Goal: Use online tool/utility: Utilize a website feature to perform a specific function

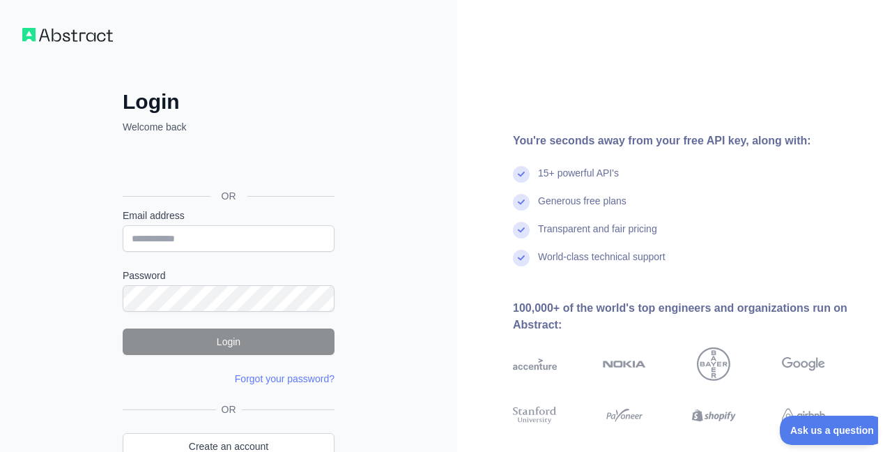
click at [233, 164] on div "Sign in with Google. Opens in new tab" at bounding box center [227, 164] width 209 height 31
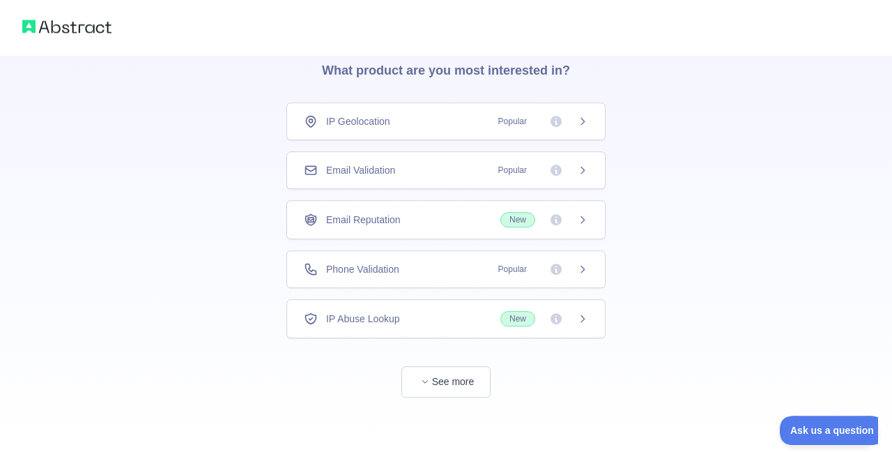
scroll to position [61, 0]
click at [470, 376] on button "See more" at bounding box center [445, 380] width 89 height 31
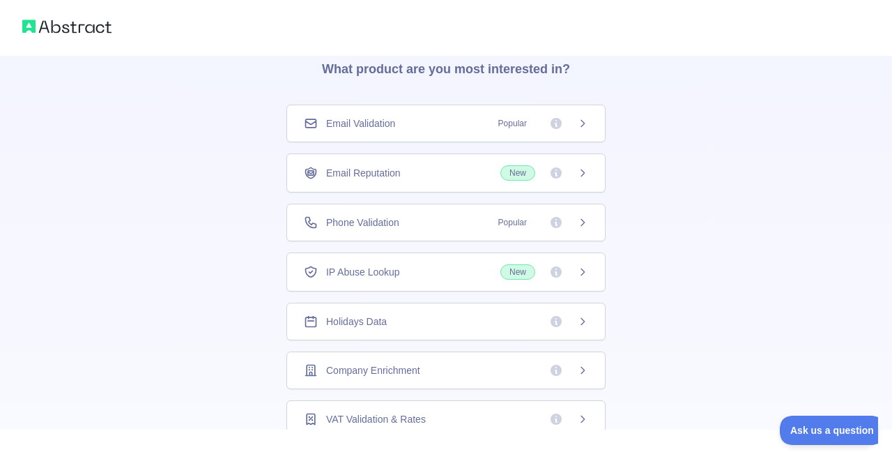
scroll to position [54, 0]
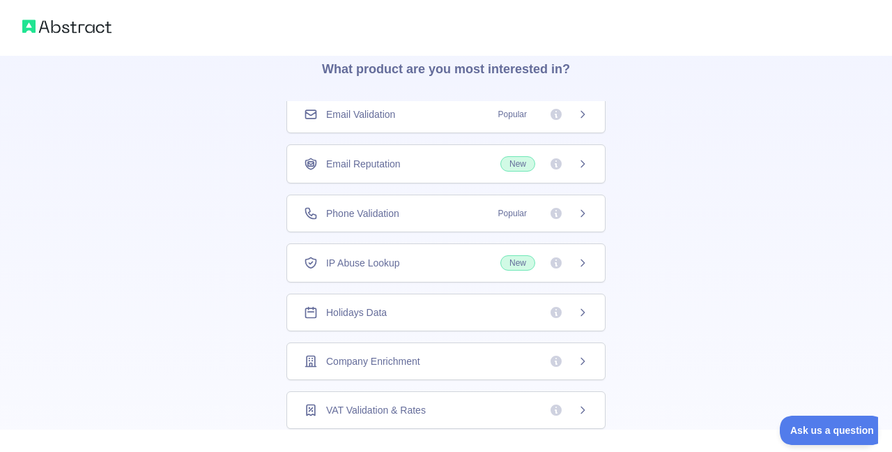
drag, startPoint x: 482, startPoint y: 354, endPoint x: 251, endPoint y: 305, distance: 236.6
click at [424, 278] on div "IP Abuse Lookup New" at bounding box center [445, 262] width 319 height 39
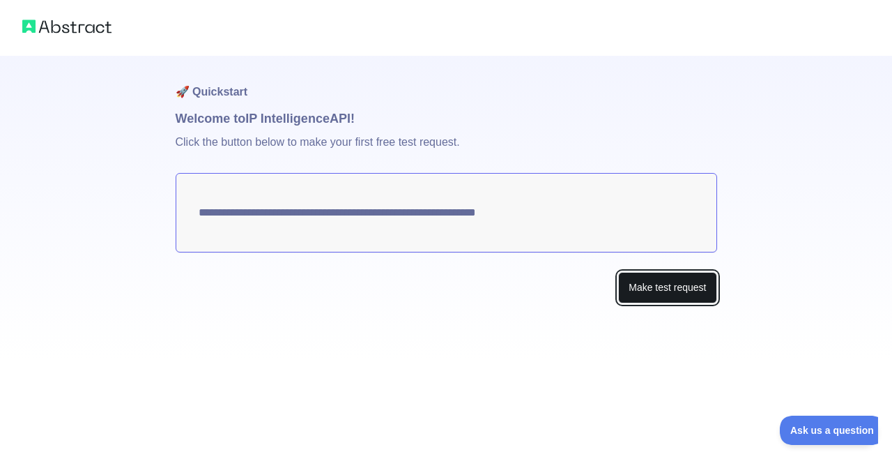
click at [623, 295] on button "Make test request" at bounding box center [667, 287] width 98 height 31
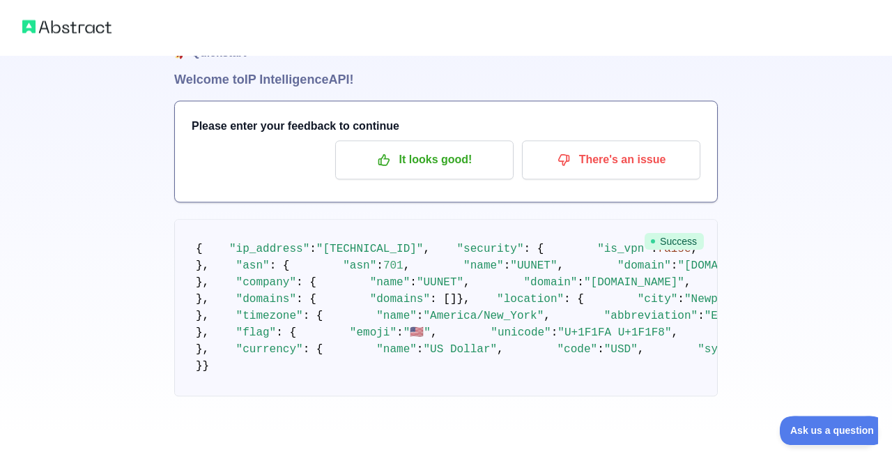
scroll to position [79, 0]
drag, startPoint x: 523, startPoint y: 287, endPoint x: 498, endPoint y: 284, distance: 24.6
drag, startPoint x: 498, startPoint y: 284, endPoint x: 486, endPoint y: 283, distance: 12.6
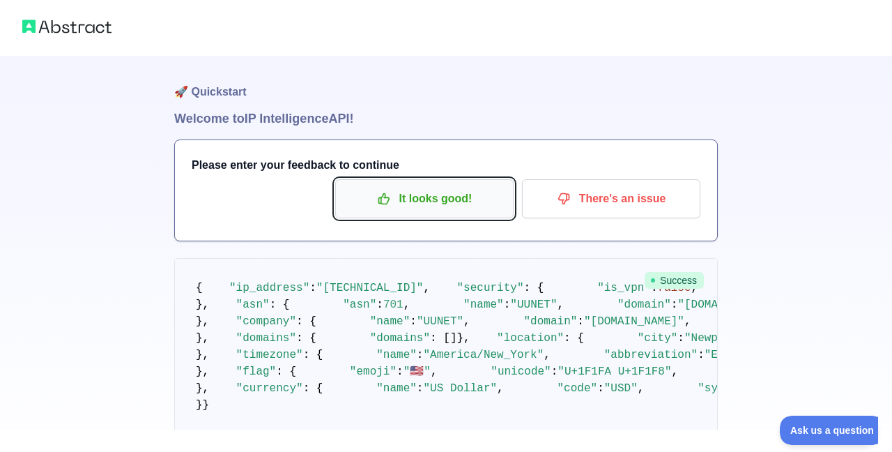
click at [420, 210] on p "It looks good!" at bounding box center [425, 199] width 158 height 24
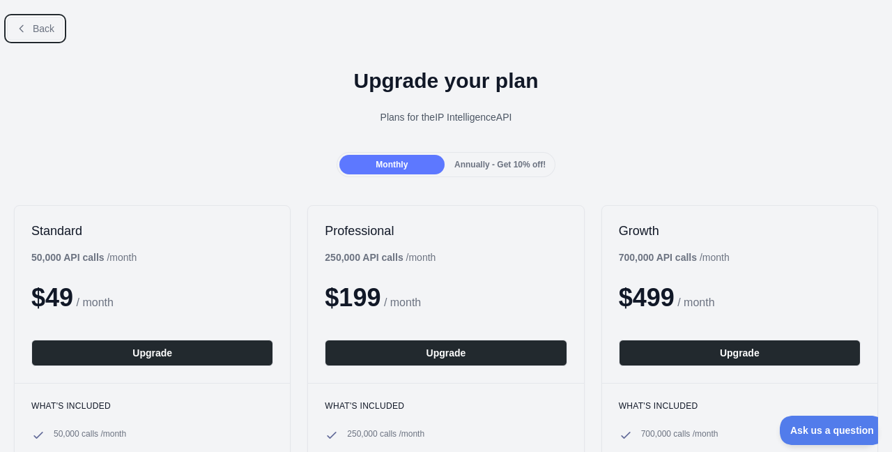
click at [44, 32] on span "Back" at bounding box center [44, 28] width 22 height 11
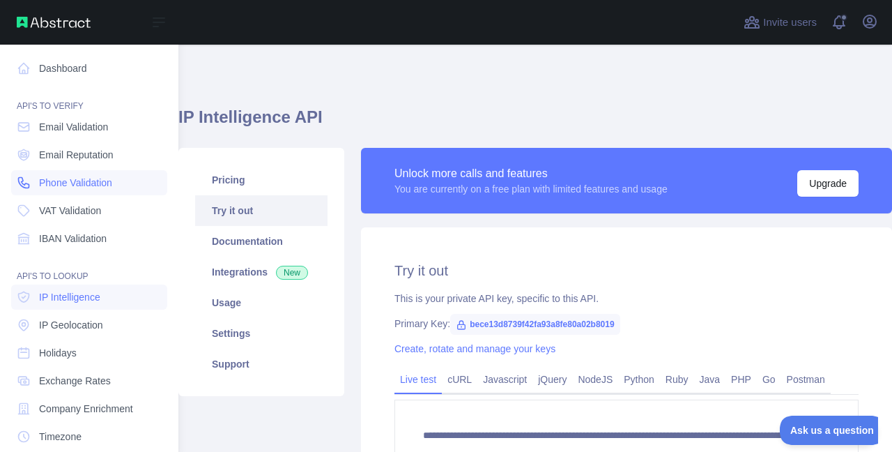
click at [90, 187] on span "Phone Validation" at bounding box center [75, 183] width 73 height 14
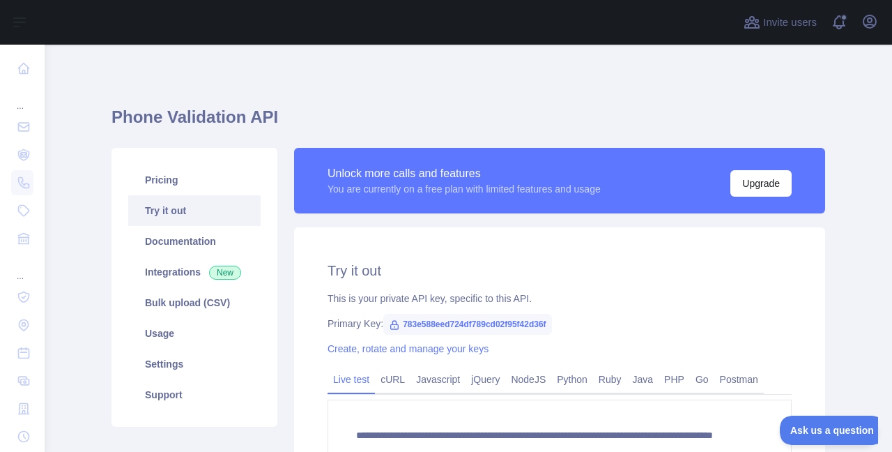
click at [170, 213] on link "Try it out" at bounding box center [194, 210] width 132 height 31
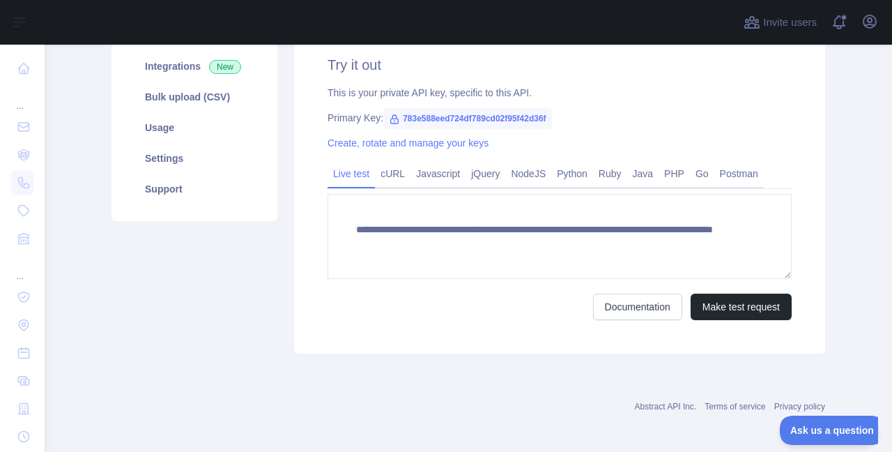
scroll to position [208, 0]
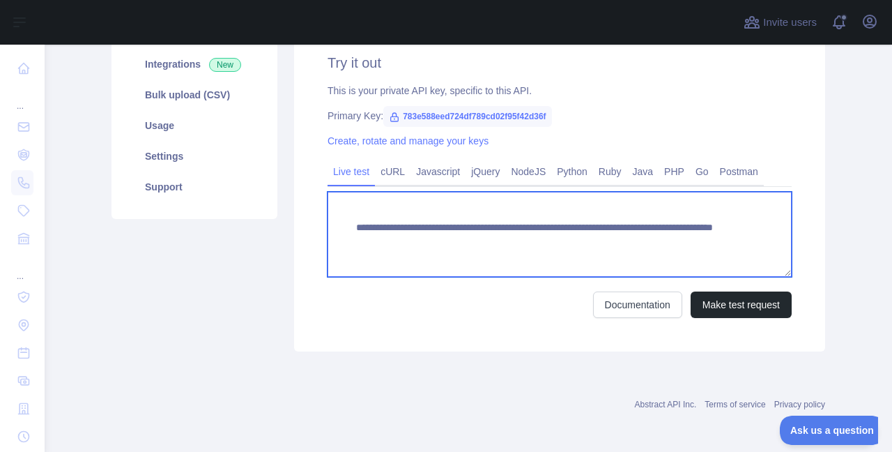
click at [678, 243] on textarea "**********" at bounding box center [560, 234] width 464 height 85
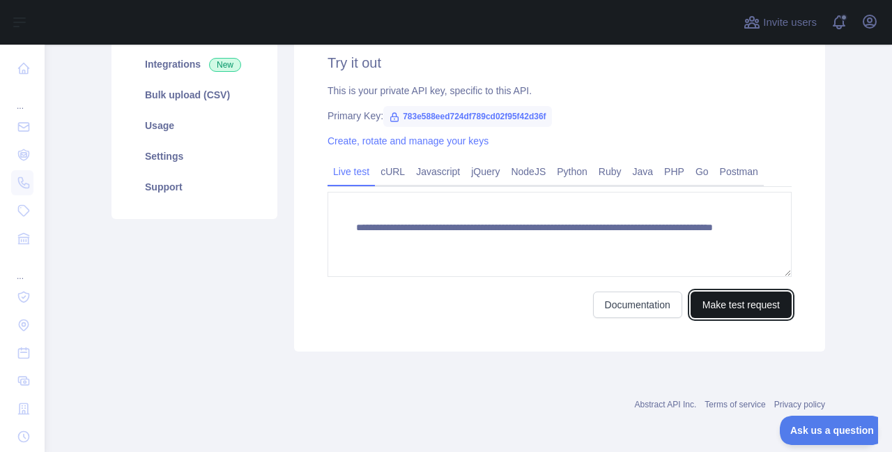
click at [778, 310] on button "Make test request" at bounding box center [741, 304] width 101 height 26
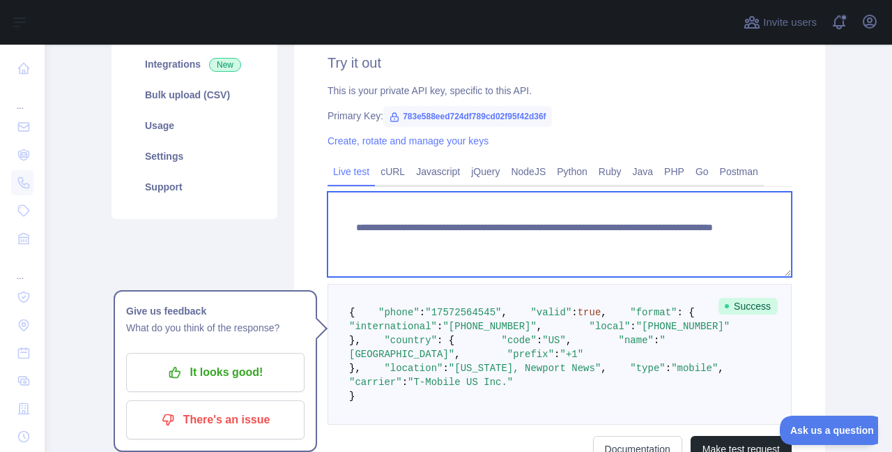
click at [663, 250] on textarea "**********" at bounding box center [560, 234] width 464 height 85
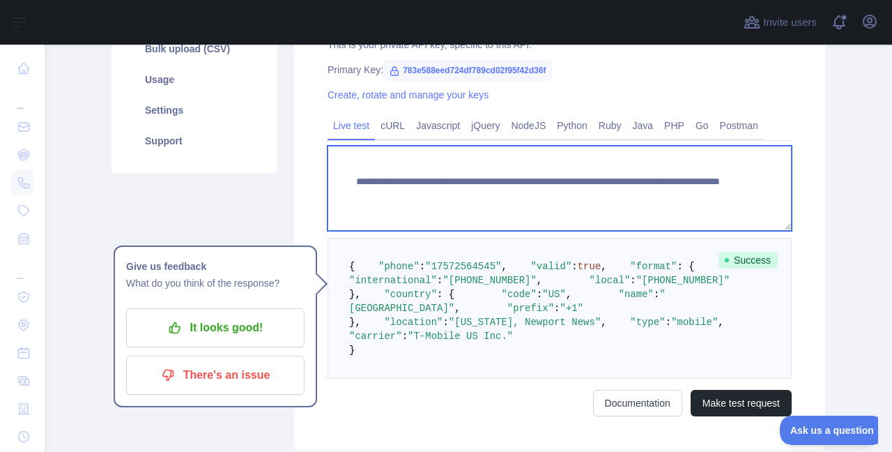
scroll to position [375, 0]
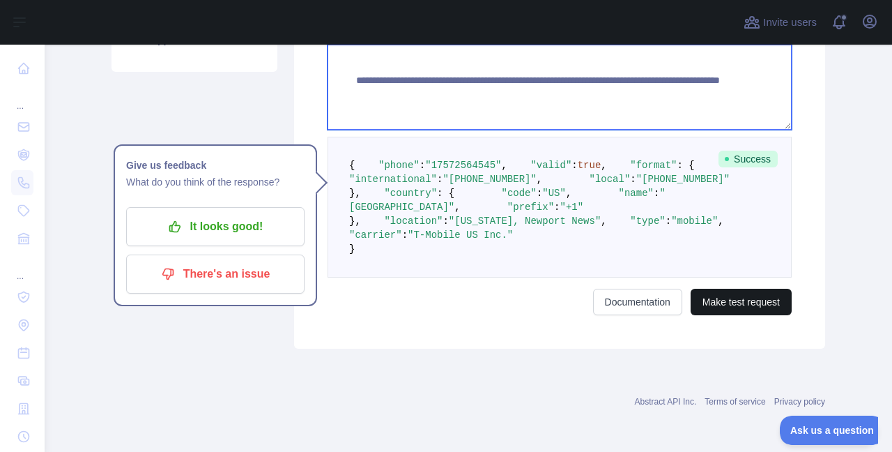
type textarea "**********"
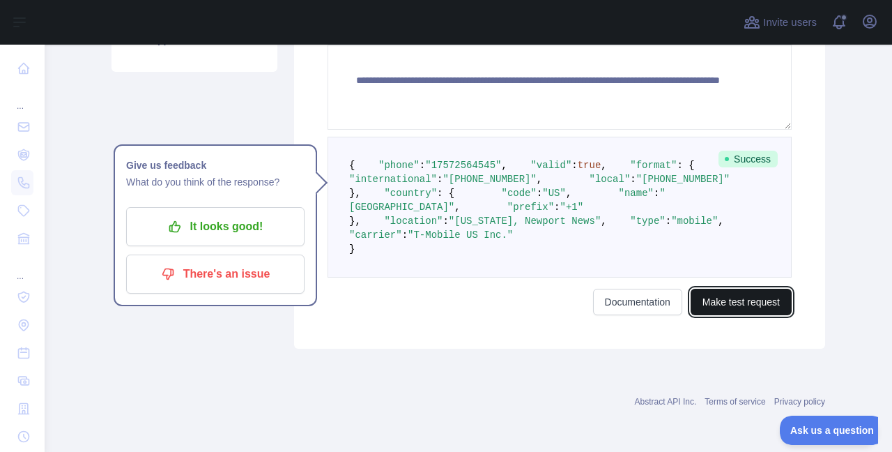
click at [744, 315] on button "Make test request" at bounding box center [741, 302] width 101 height 26
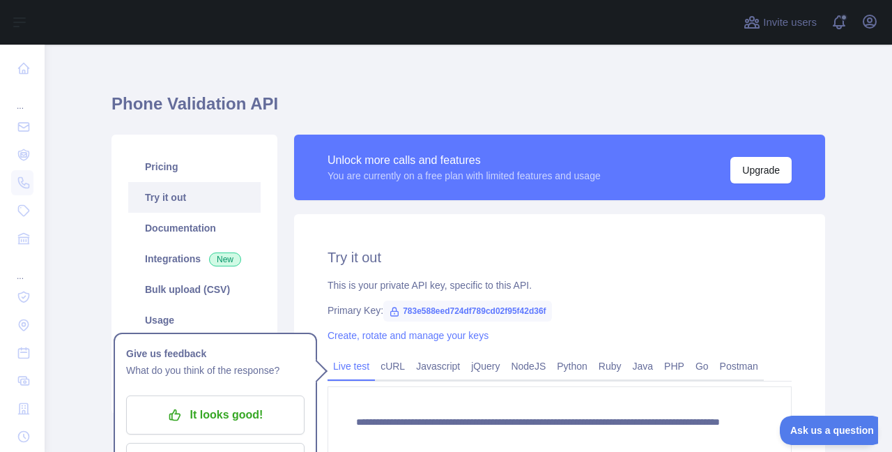
scroll to position [0, 0]
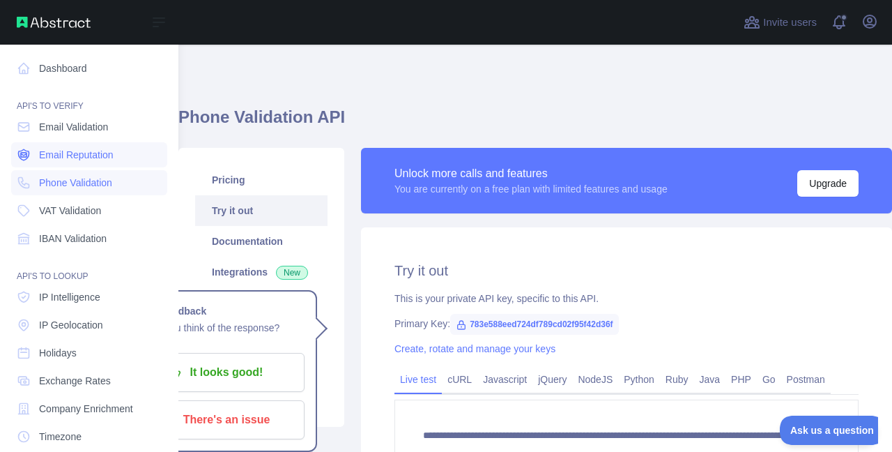
click at [60, 151] on span "Email Reputation" at bounding box center [76, 155] width 75 height 14
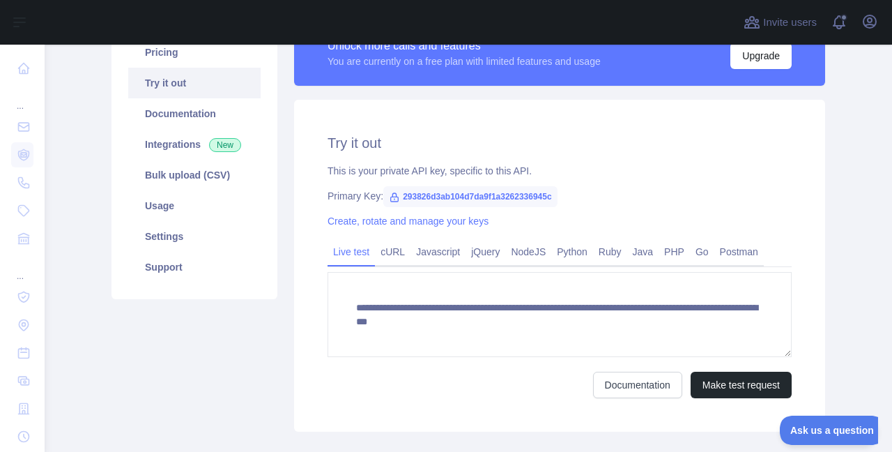
scroll to position [167, 0]
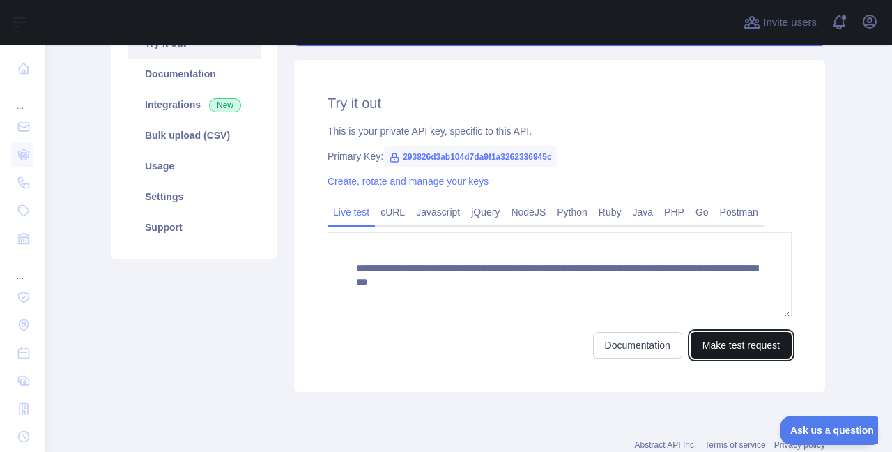
click at [736, 344] on button "Make test request" at bounding box center [741, 345] width 101 height 26
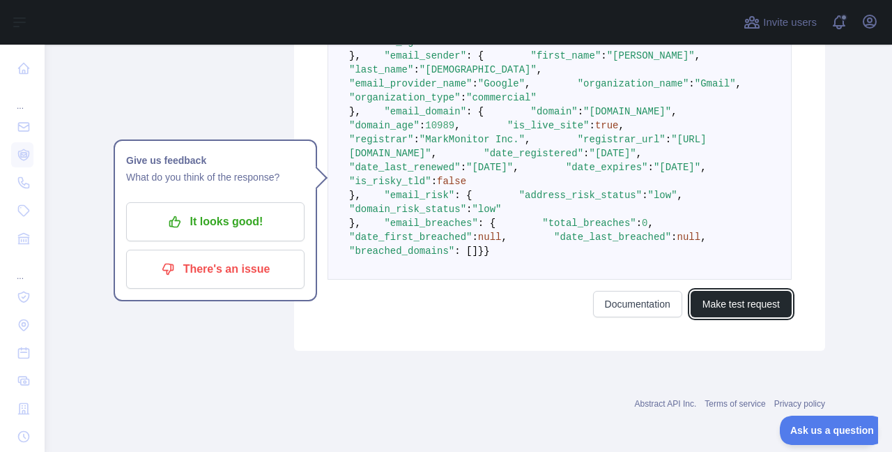
scroll to position [669, 0]
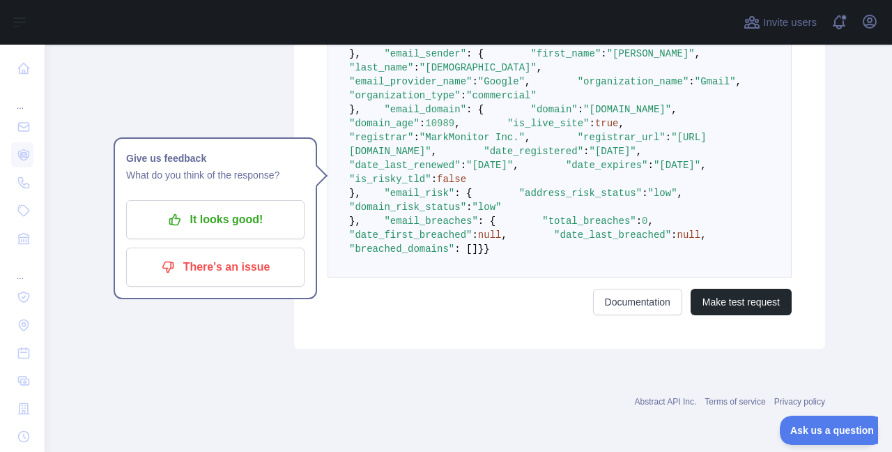
drag, startPoint x: 588, startPoint y: 323, endPoint x: 555, endPoint y: 342, distance: 37.4
drag, startPoint x: 555, startPoint y: 342, endPoint x: 545, endPoint y: 348, distance: 12.2
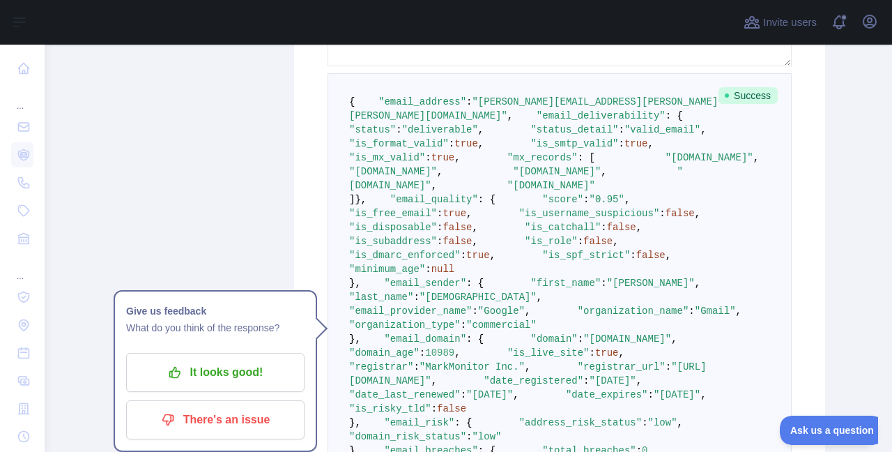
scroll to position [84, 0]
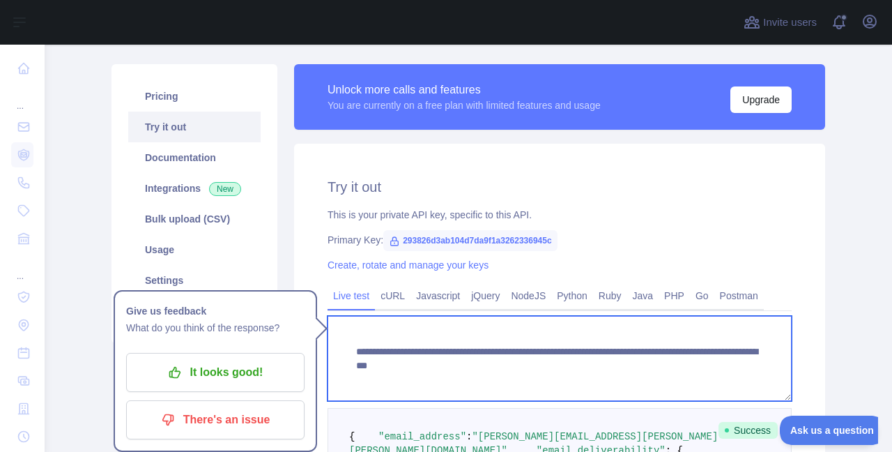
click at [677, 364] on textarea "**********" at bounding box center [560, 358] width 464 height 85
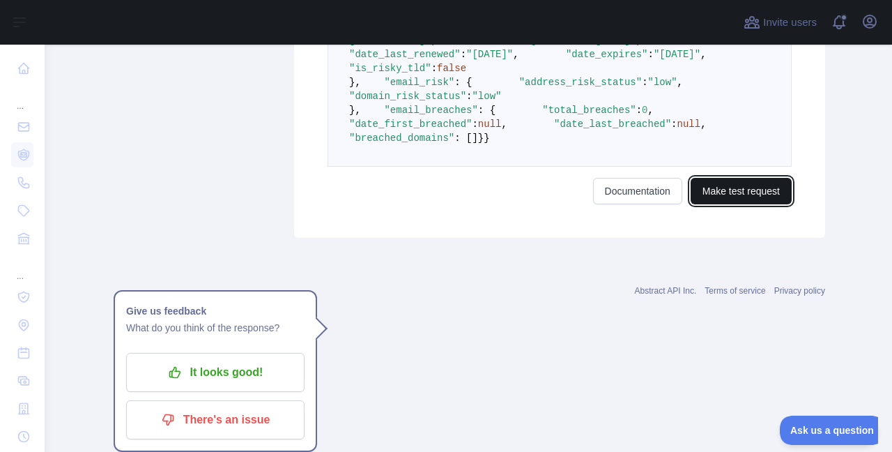
click at [751, 204] on button "Make test request" at bounding box center [741, 191] width 101 height 26
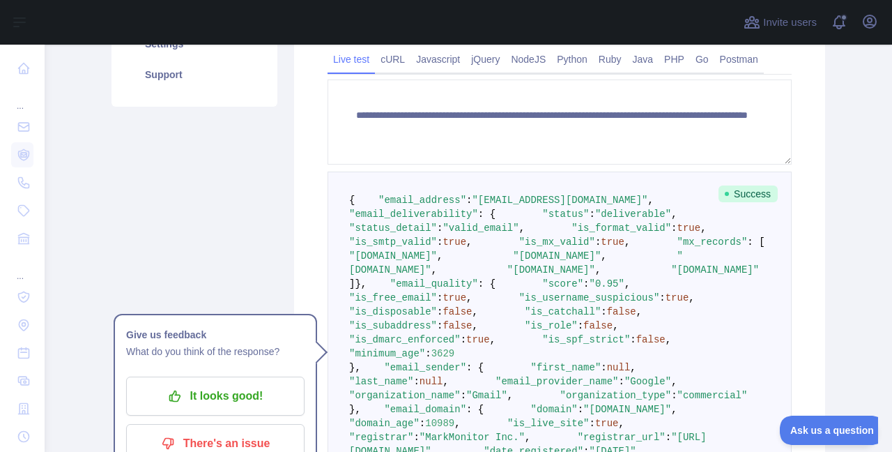
scroll to position [352, 0]
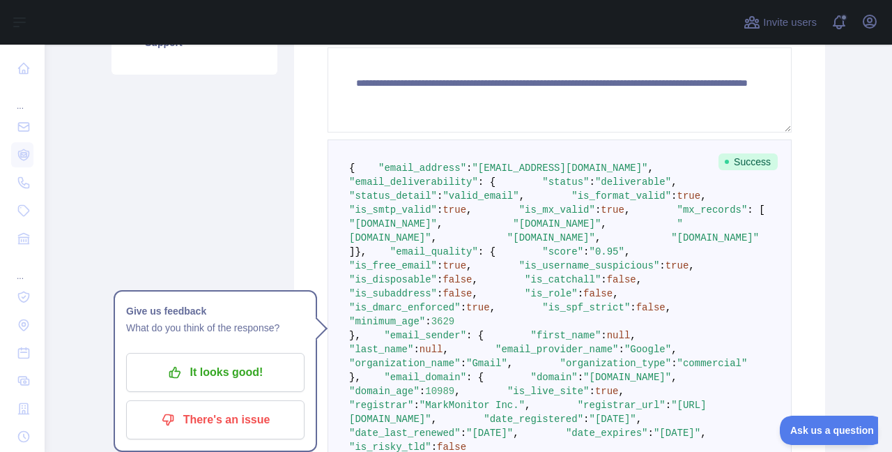
drag, startPoint x: 549, startPoint y: 330, endPoint x: 473, endPoint y: 358, distance: 80.7
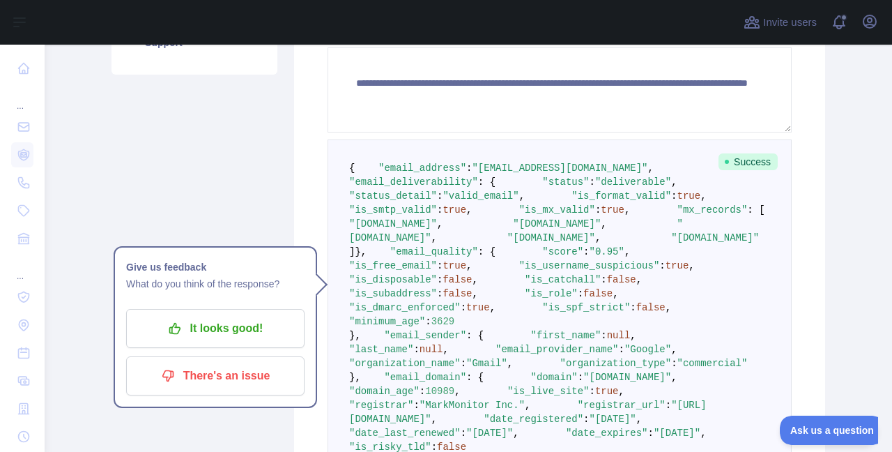
scroll to position [101, 0]
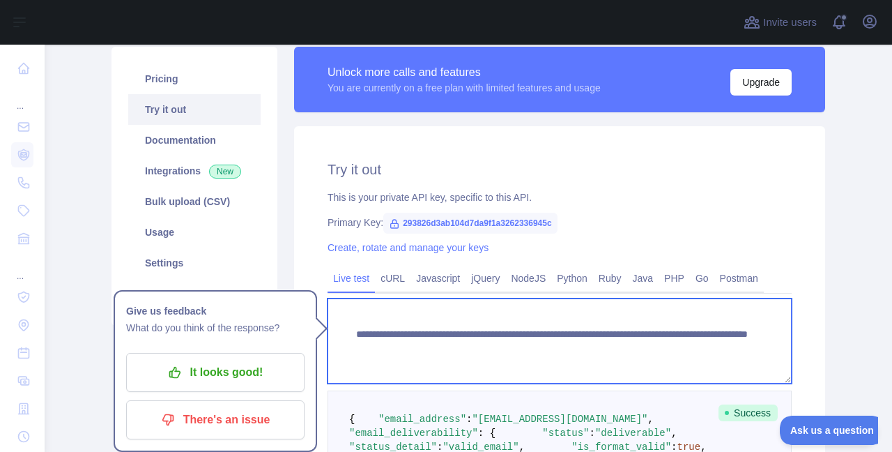
click at [634, 348] on textarea "**********" at bounding box center [560, 340] width 464 height 85
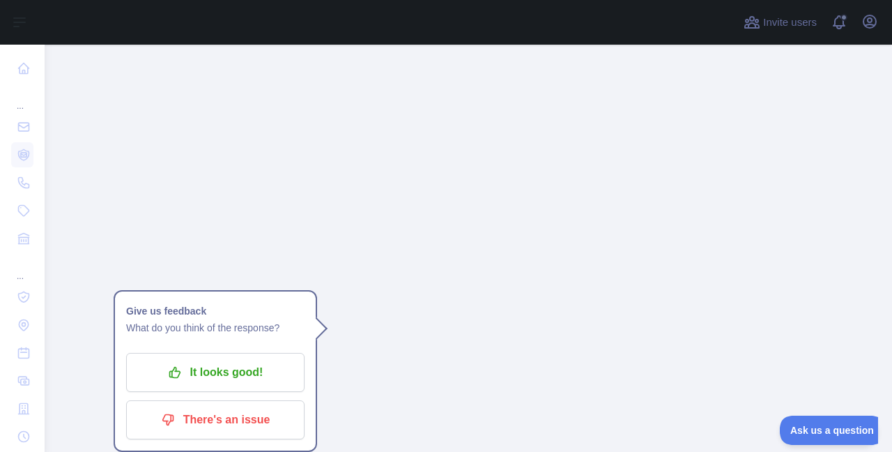
scroll to position [1899, 0]
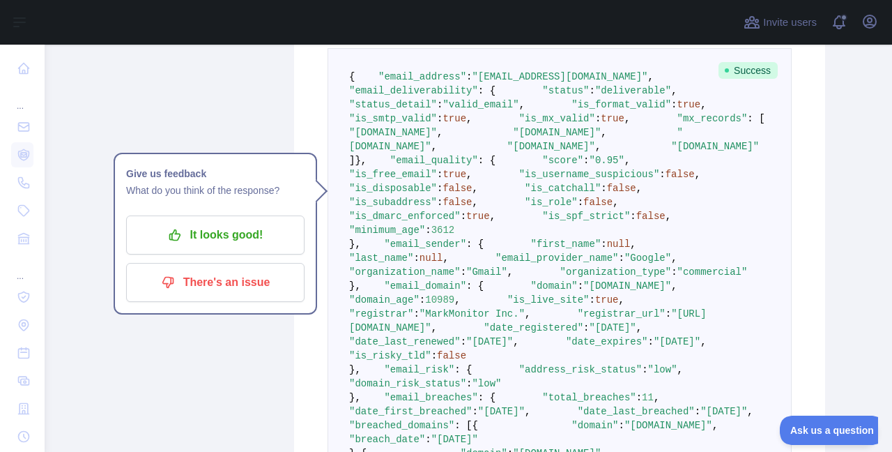
scroll to position [519, 0]
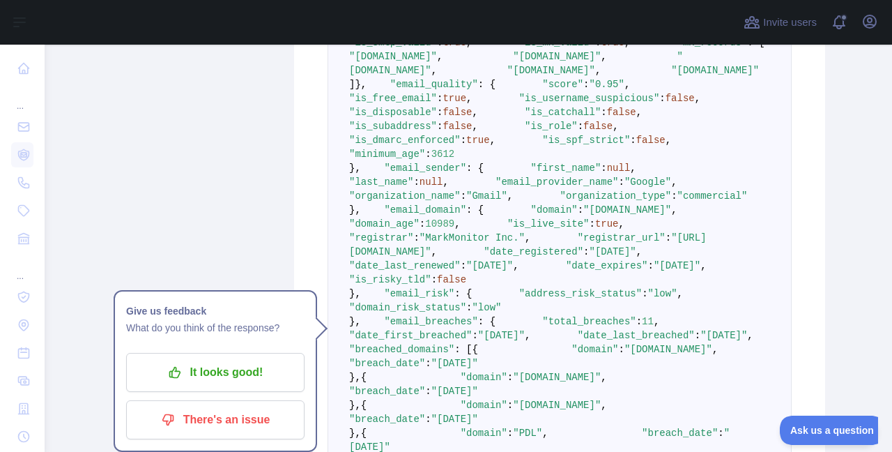
drag, startPoint x: 577, startPoint y: 232, endPoint x: 516, endPoint y: 232, distance: 61.3
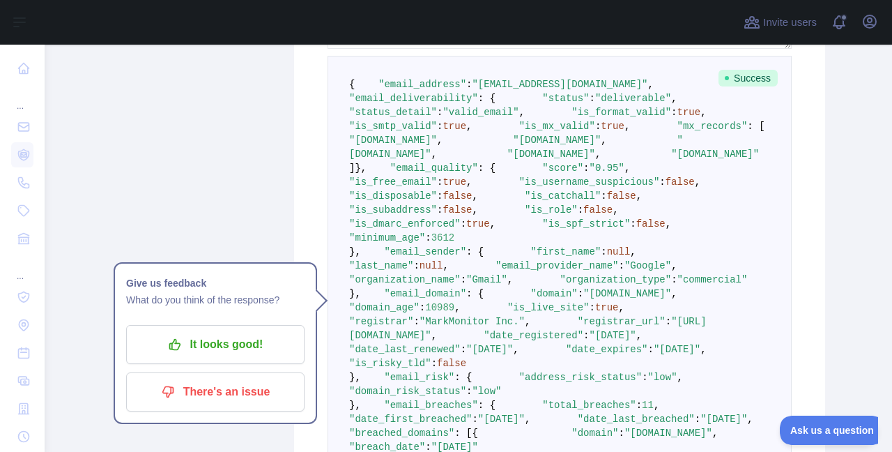
scroll to position [101, 0]
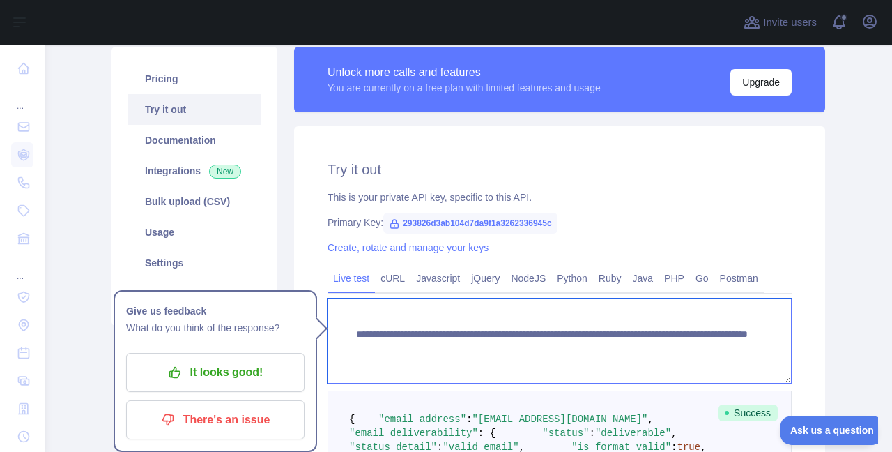
click at [698, 348] on textarea "**********" at bounding box center [560, 340] width 464 height 85
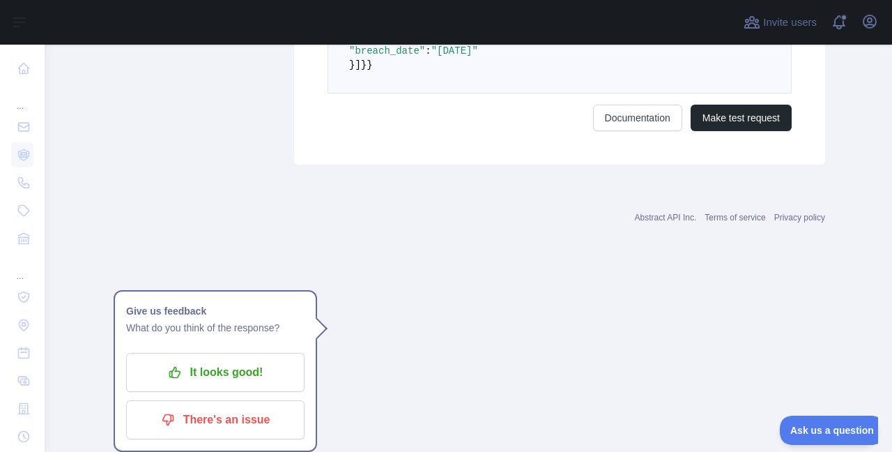
scroll to position [1676, 0]
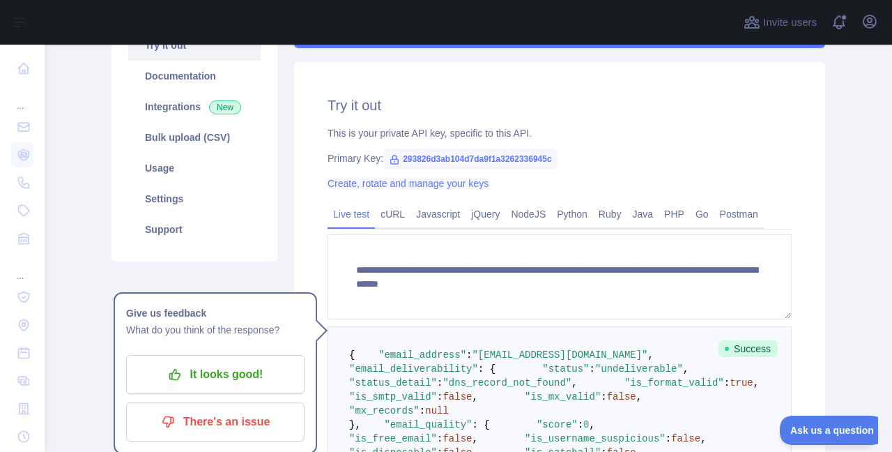
scroll to position [167, 0]
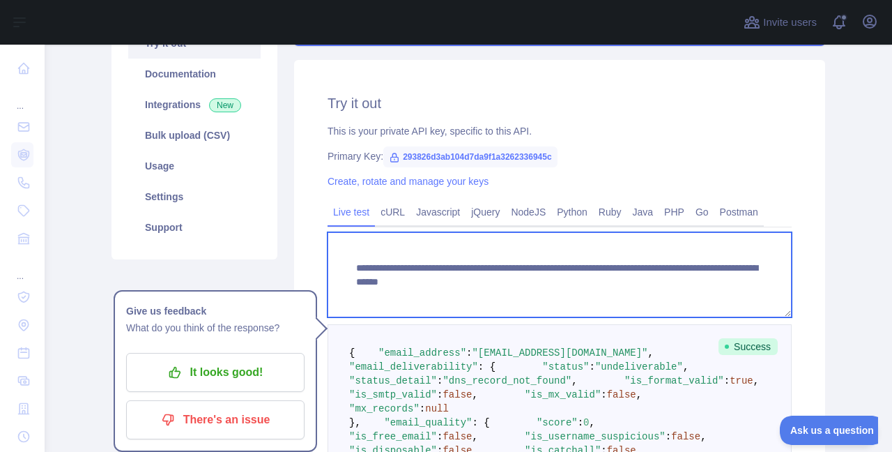
drag, startPoint x: 746, startPoint y: 278, endPoint x: 613, endPoint y: 306, distance: 136.7
click at [613, 306] on textarea "**********" at bounding box center [560, 274] width 464 height 85
drag, startPoint x: 751, startPoint y: 282, endPoint x: 602, endPoint y: 286, distance: 148.5
click at [602, 286] on textarea "**********" at bounding box center [560, 274] width 464 height 85
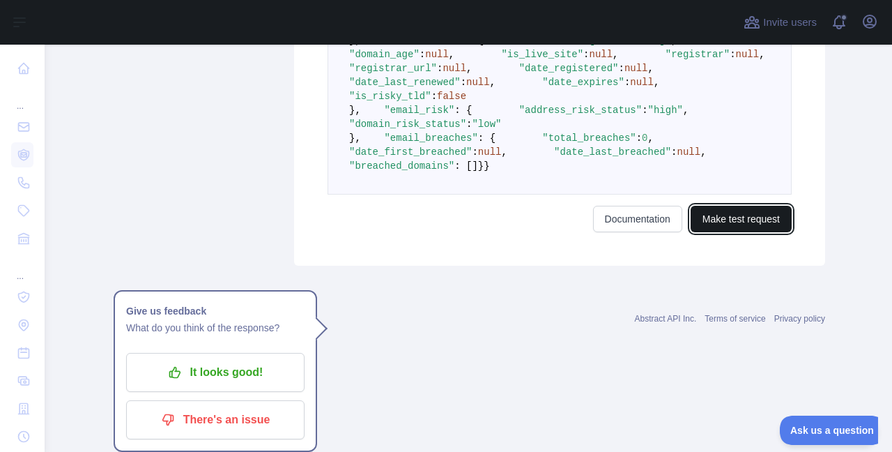
click at [713, 232] on button "Make test request" at bounding box center [741, 219] width 101 height 26
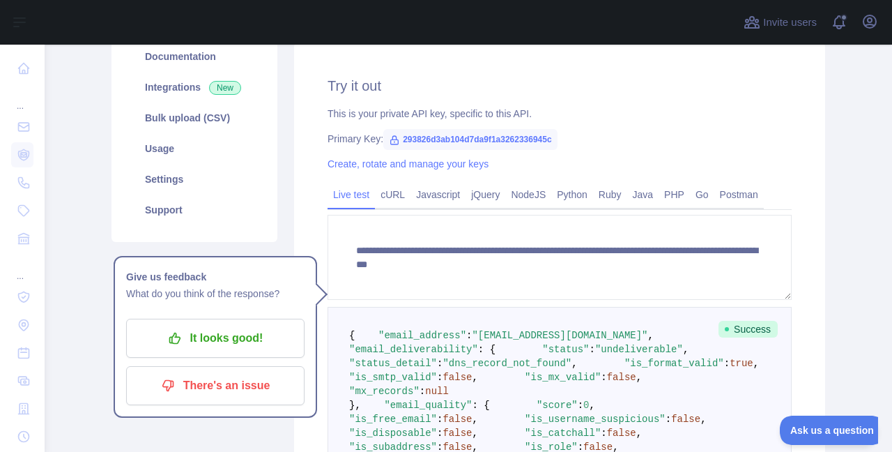
scroll to position [101, 0]
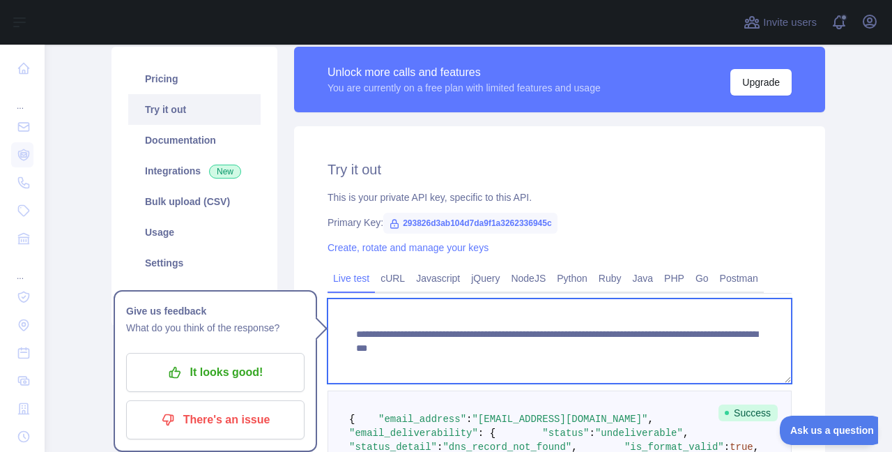
drag, startPoint x: 748, startPoint y: 346, endPoint x: 601, endPoint y: 353, distance: 147.2
click at [601, 353] on textarea "**********" at bounding box center [560, 340] width 464 height 85
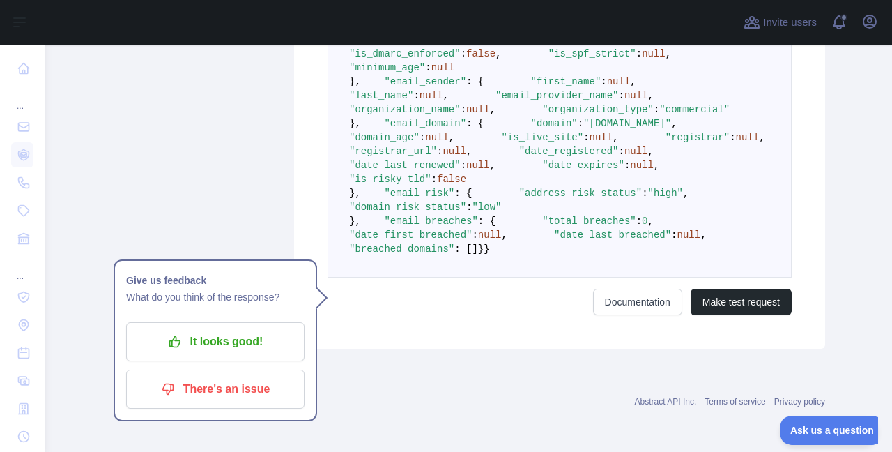
scroll to position [854, 0]
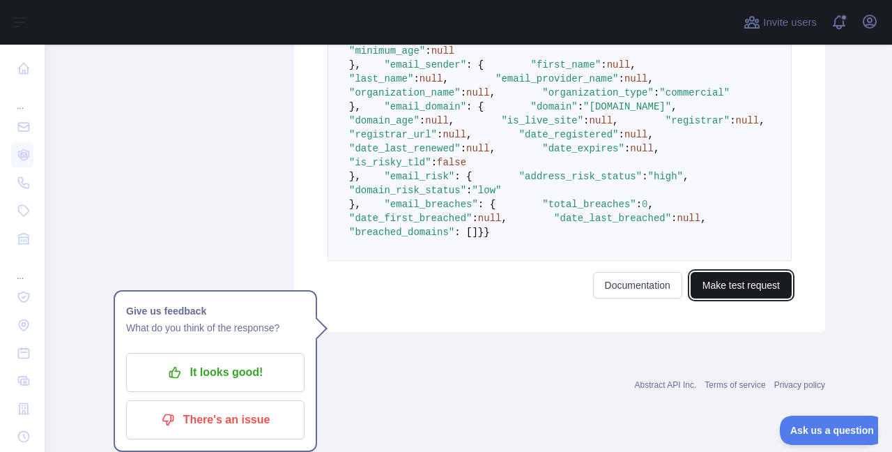
click at [746, 298] on button "Make test request" at bounding box center [741, 285] width 101 height 26
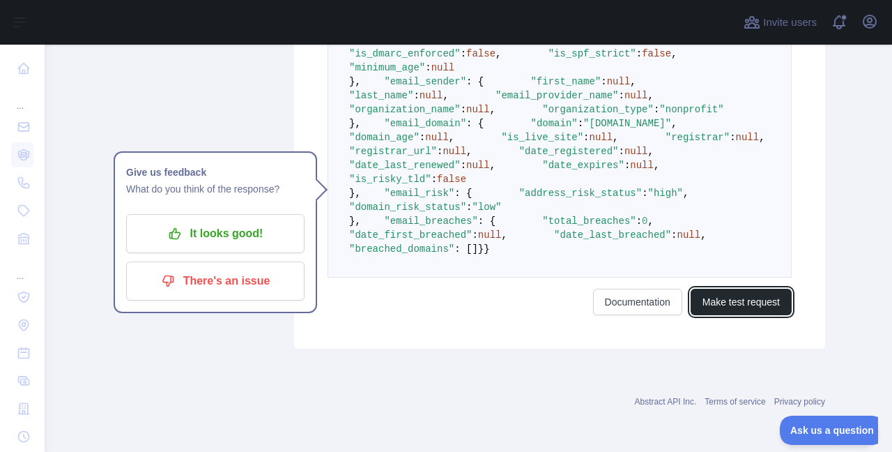
scroll to position [296, 0]
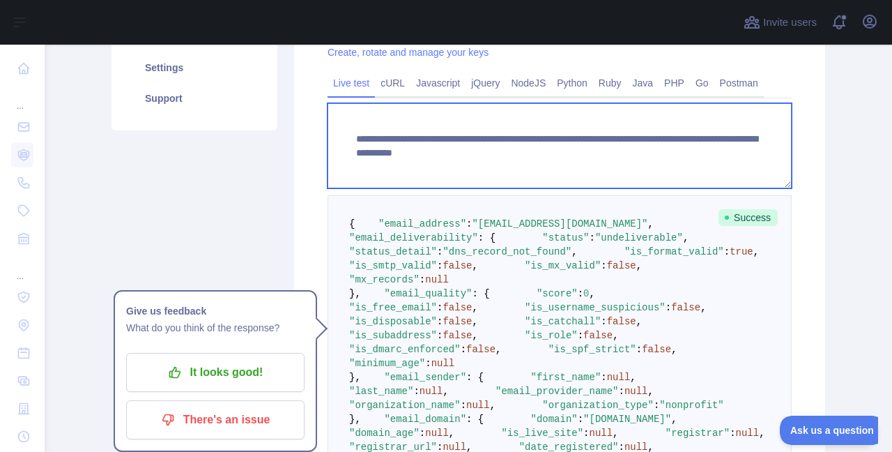
click at [404, 176] on textarea "**********" at bounding box center [560, 145] width 464 height 85
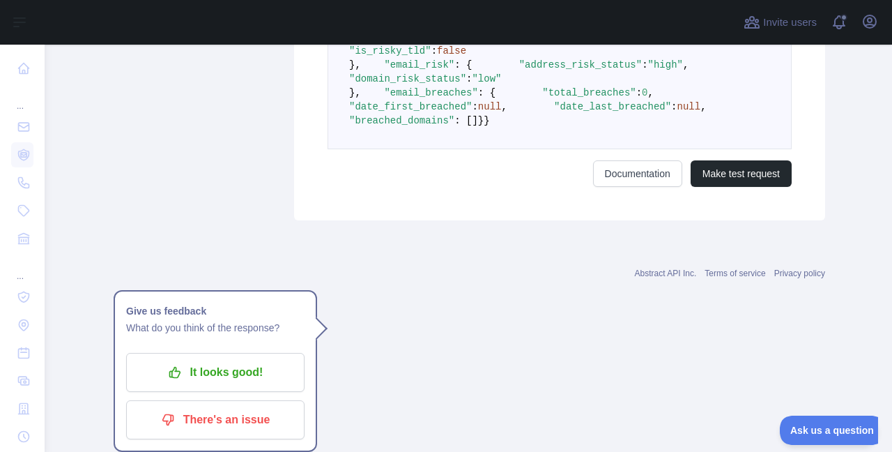
scroll to position [965, 0]
type textarea "**********"
click at [714, 187] on button "Make test request" at bounding box center [741, 173] width 101 height 26
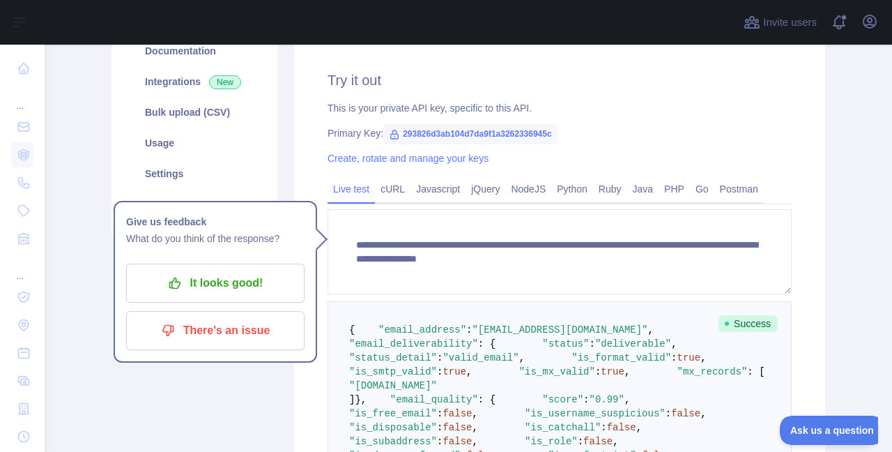
scroll to position [101, 0]
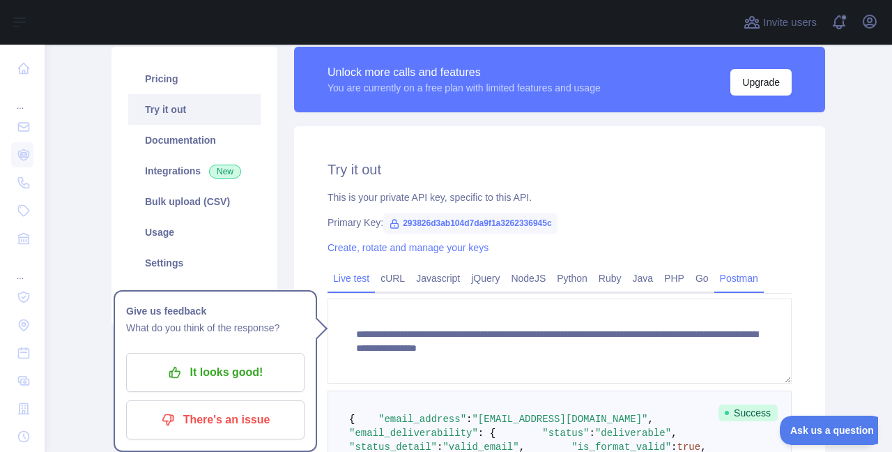
click at [718, 276] on link "Postman" at bounding box center [738, 278] width 49 height 22
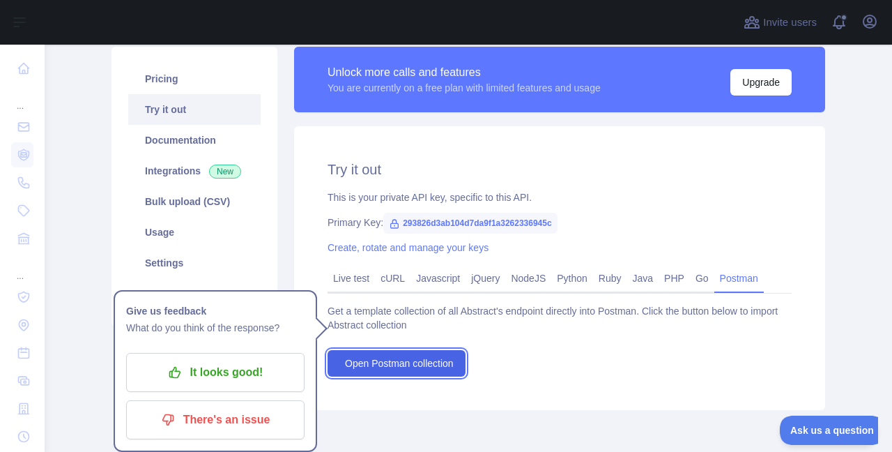
click at [424, 358] on span "Open Postman collection" at bounding box center [399, 363] width 109 height 14
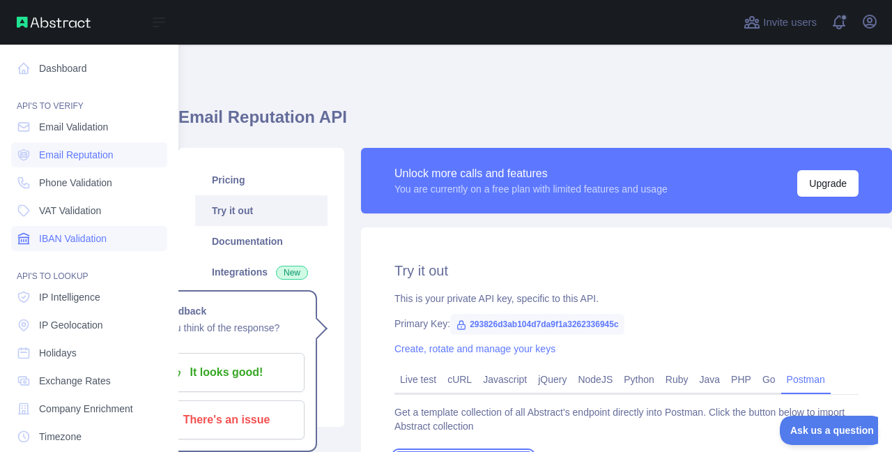
scroll to position [84, 0]
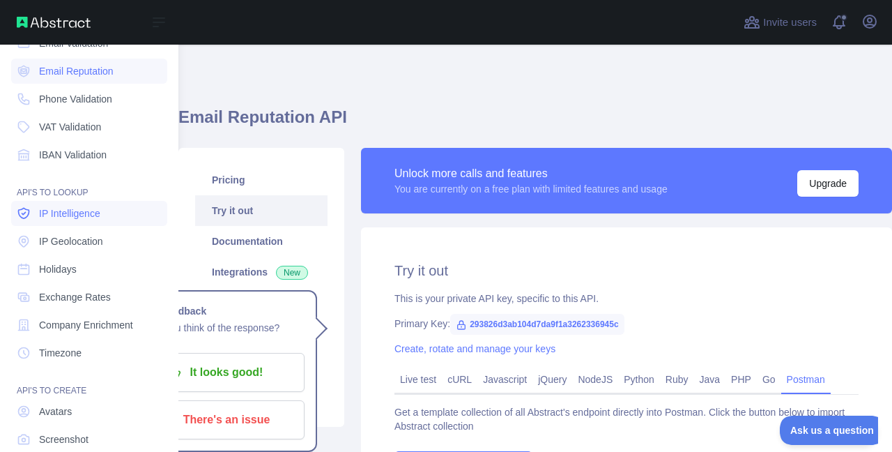
click at [91, 215] on span "IP Intelligence" at bounding box center [69, 213] width 61 height 14
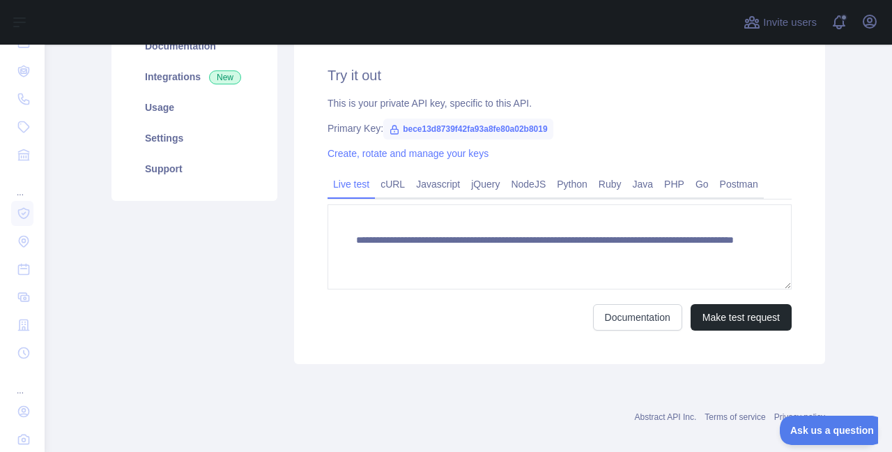
scroll to position [208, 0]
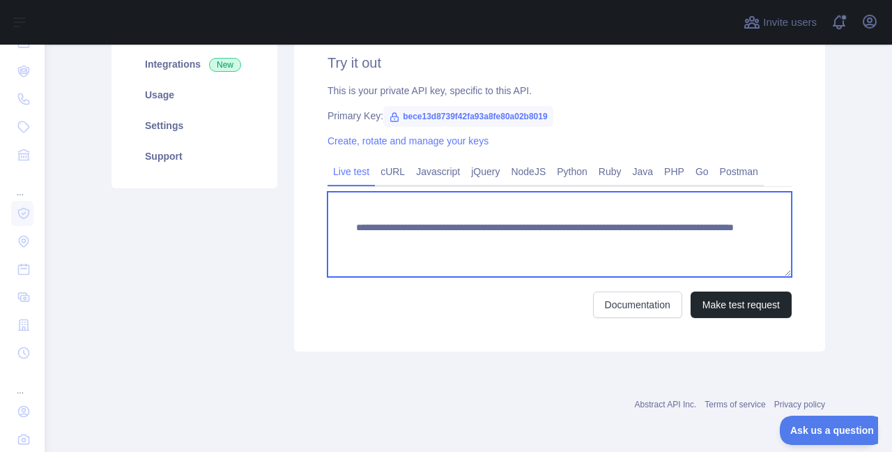
click at [683, 244] on textarea "**********" at bounding box center [560, 234] width 464 height 85
type textarea "**********"
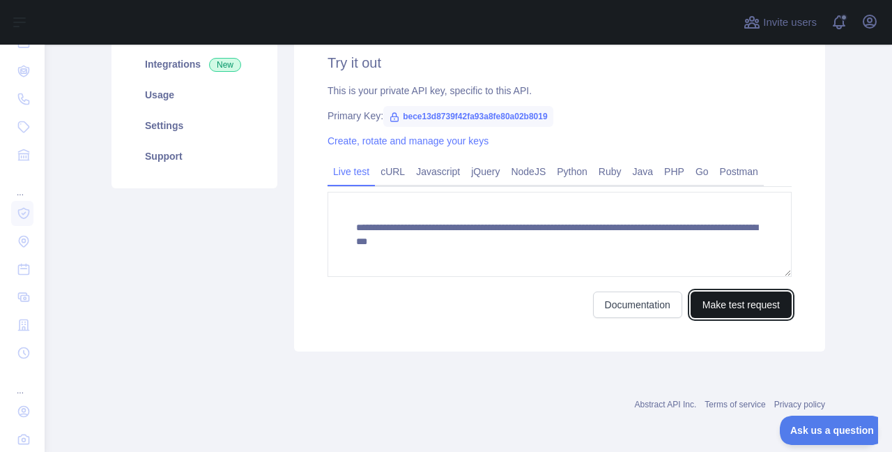
click at [730, 297] on button "Make test request" at bounding box center [741, 304] width 101 height 26
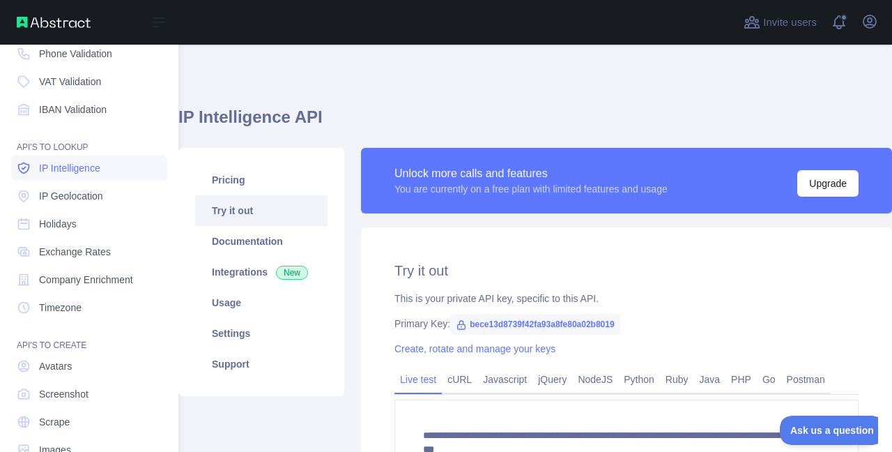
scroll to position [162, 0]
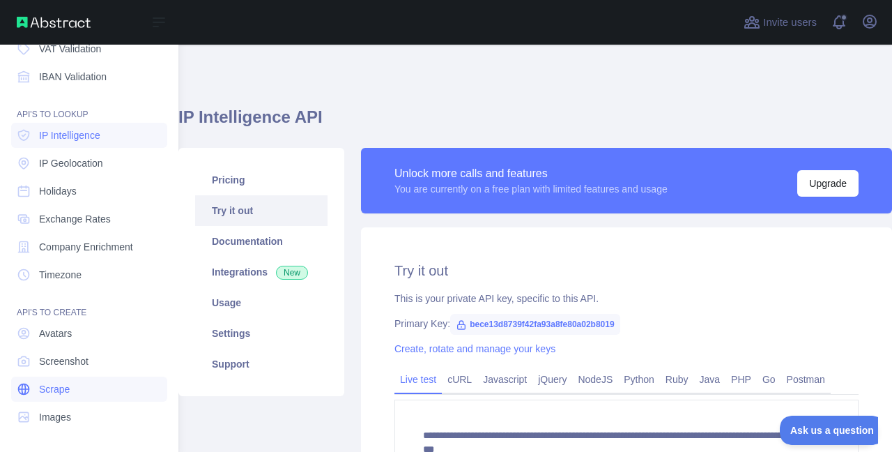
click at [66, 388] on span "Scrape" at bounding box center [54, 389] width 31 height 14
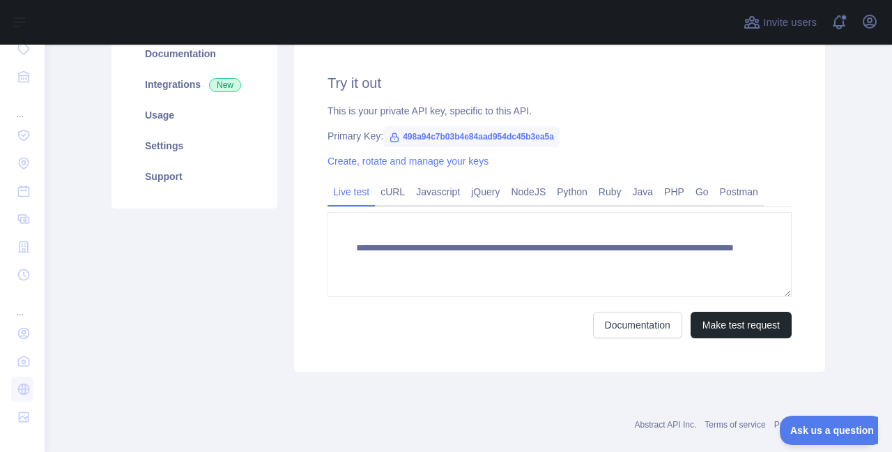
scroll to position [208, 0]
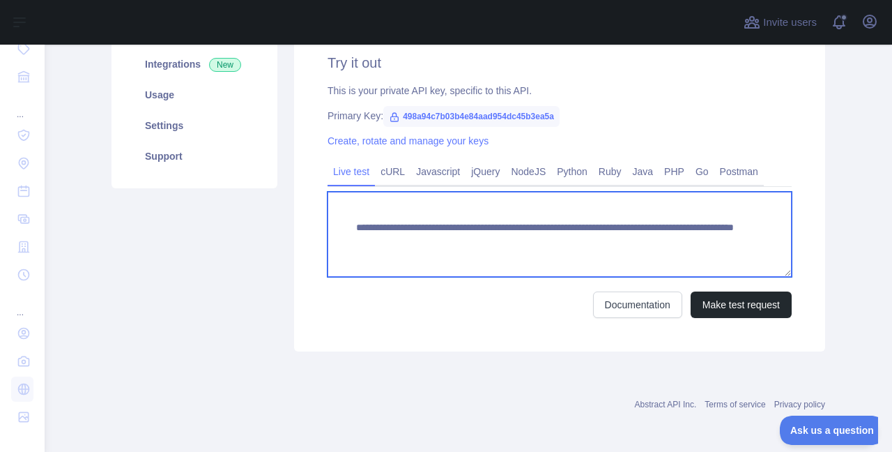
drag, startPoint x: 728, startPoint y: 240, endPoint x: 624, endPoint y: 248, distance: 104.2
click at [624, 248] on textarea "**********" at bounding box center [560, 234] width 464 height 85
click at [746, 222] on textarea "**********" at bounding box center [560, 234] width 464 height 85
click at [730, 236] on textarea "**********" at bounding box center [560, 234] width 464 height 85
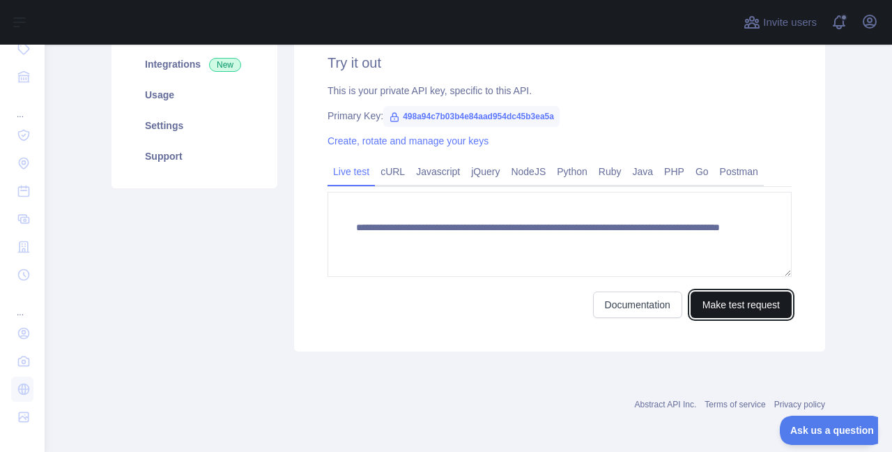
click at [744, 303] on button "Make test request" at bounding box center [741, 304] width 101 height 26
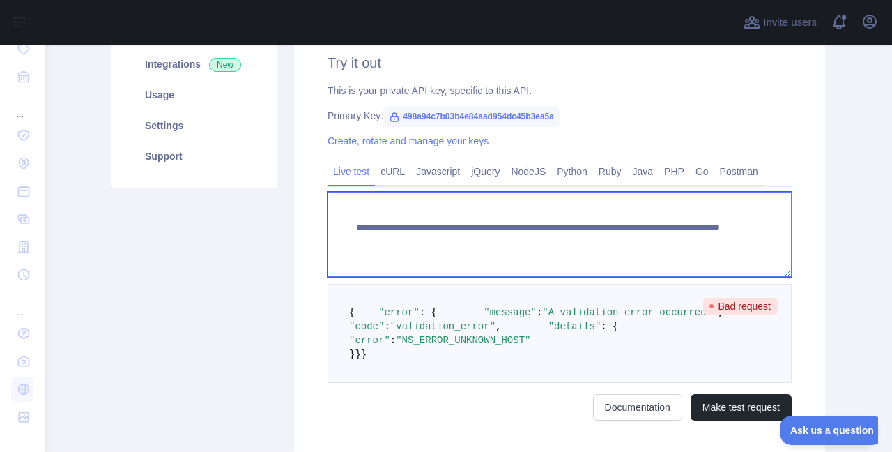
drag, startPoint x: 713, startPoint y: 245, endPoint x: 624, endPoint y: 248, distance: 88.6
click at [624, 248] on textarea "**********" at bounding box center [560, 234] width 464 height 85
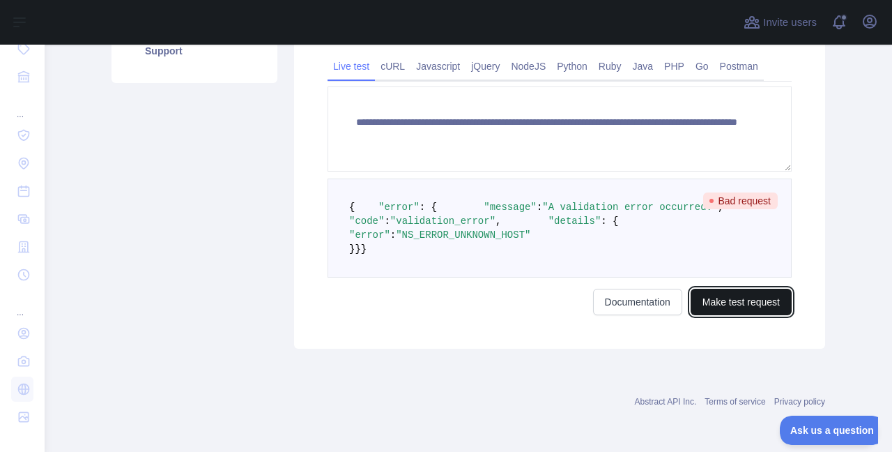
click at [726, 303] on button "Make test request" at bounding box center [741, 302] width 101 height 26
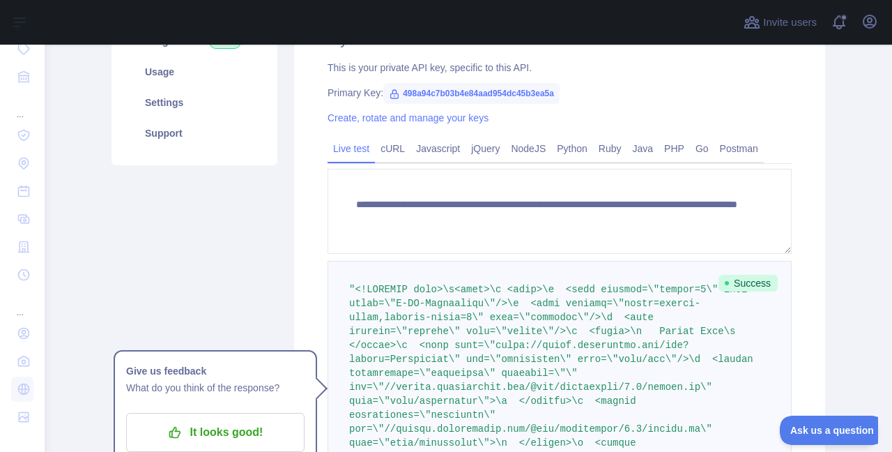
scroll to position [185, 0]
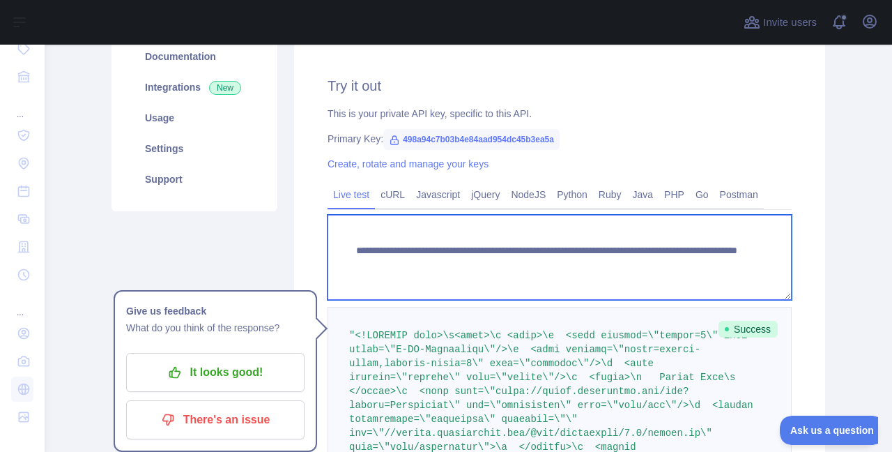
click at [721, 268] on textarea "**********" at bounding box center [560, 257] width 464 height 85
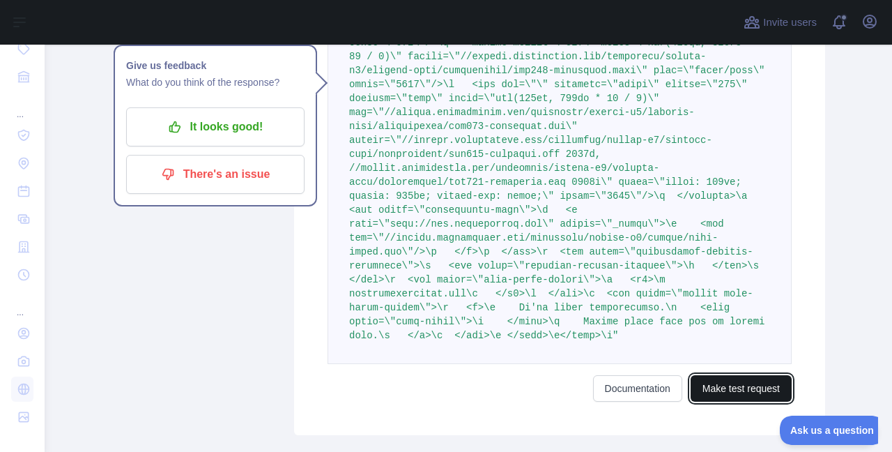
click at [730, 375] on button "Make test request" at bounding box center [741, 388] width 101 height 26
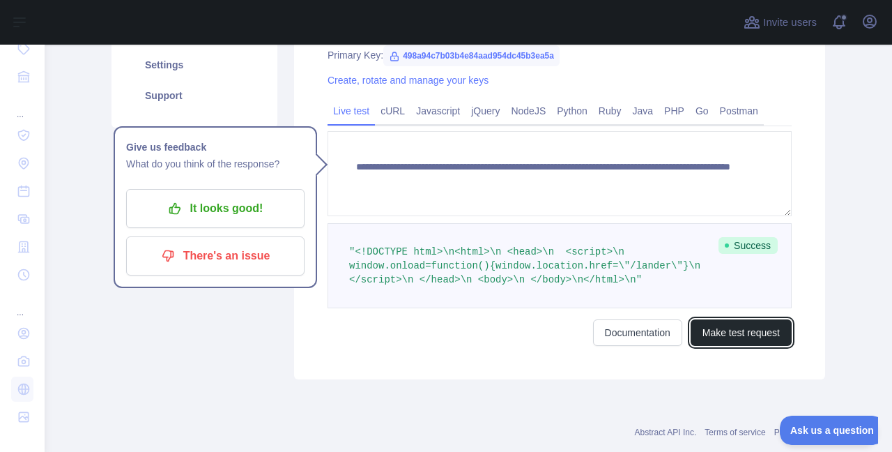
scroll to position [17, 0]
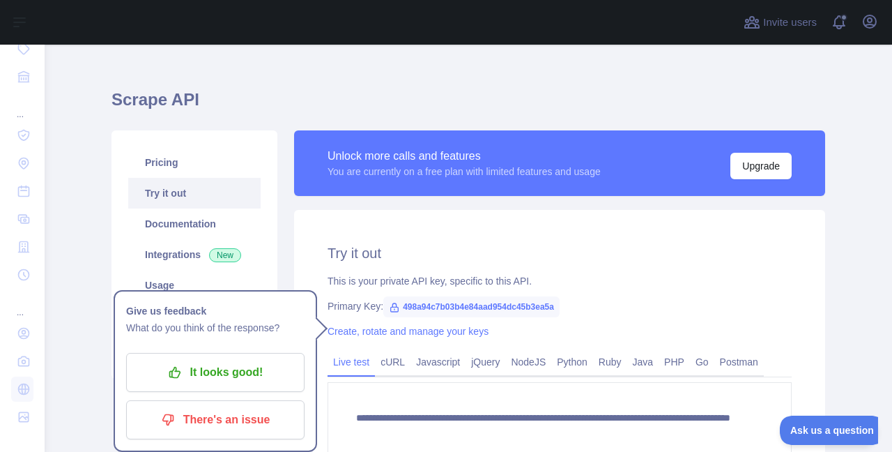
drag, startPoint x: 114, startPoint y: 277, endPoint x: 664, endPoint y: 417, distance: 567.5
drag, startPoint x: 714, startPoint y: 415, endPoint x: 623, endPoint y: 423, distance: 90.9
click at [623, 423] on textarea "**********" at bounding box center [560, 424] width 464 height 85
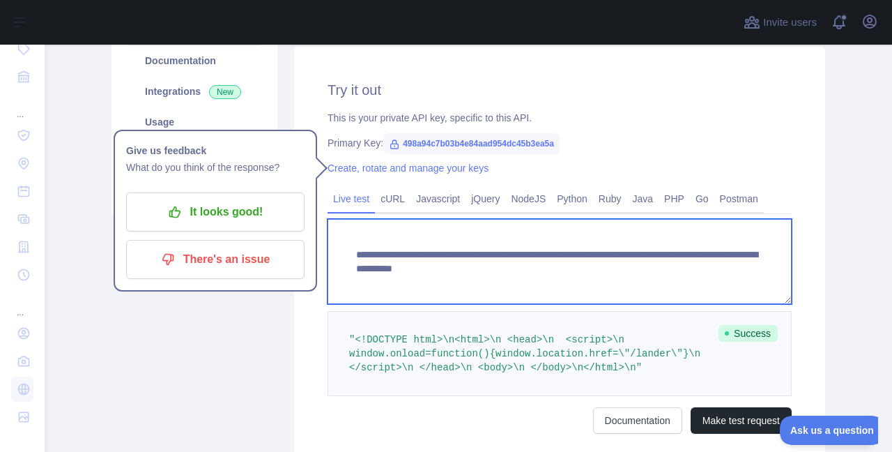
scroll to position [185, 0]
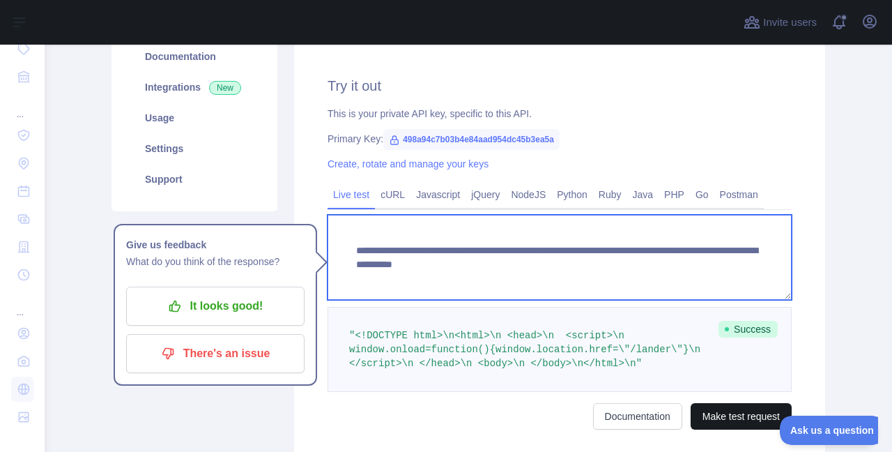
type textarea "**********"
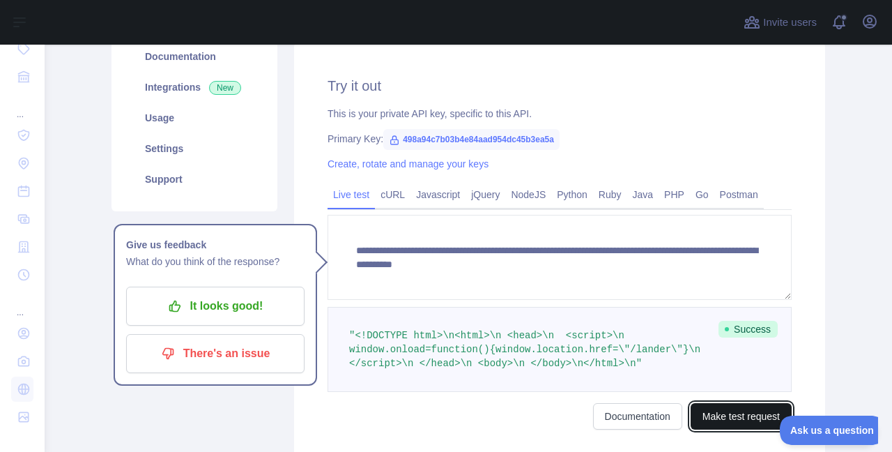
click at [726, 424] on button "Make test request" at bounding box center [741, 416] width 101 height 26
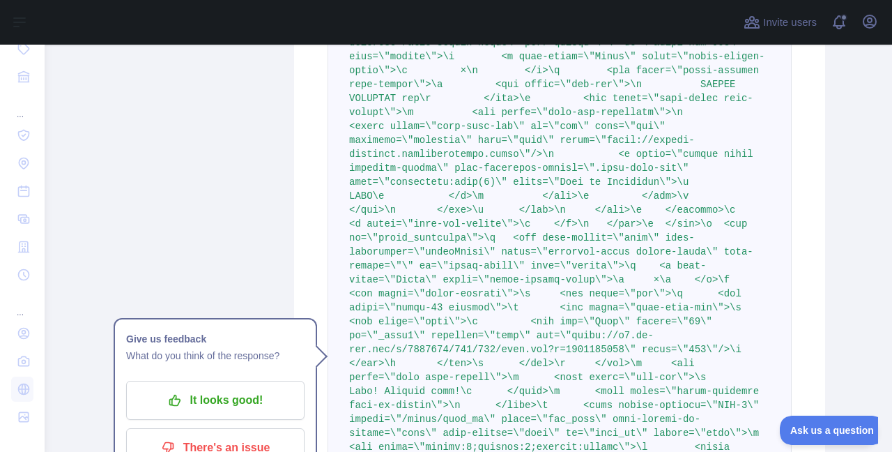
scroll to position [5788, 0]
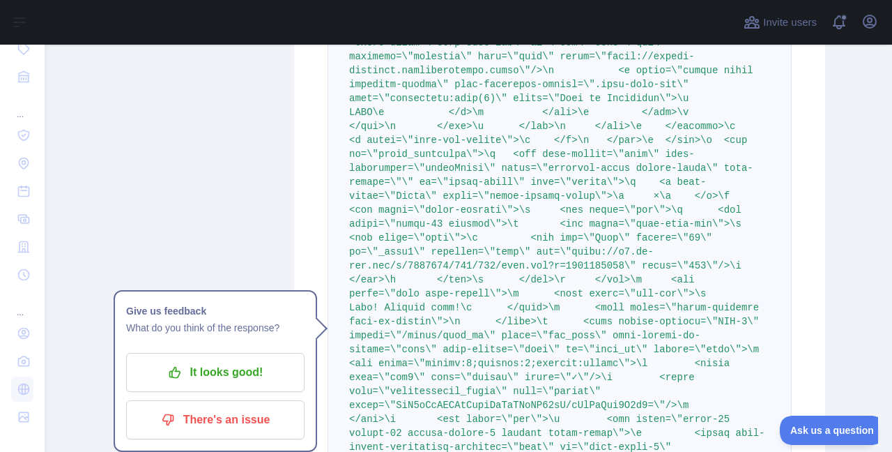
drag, startPoint x: 443, startPoint y: 288, endPoint x: 439, endPoint y: 333, distance: 45.5
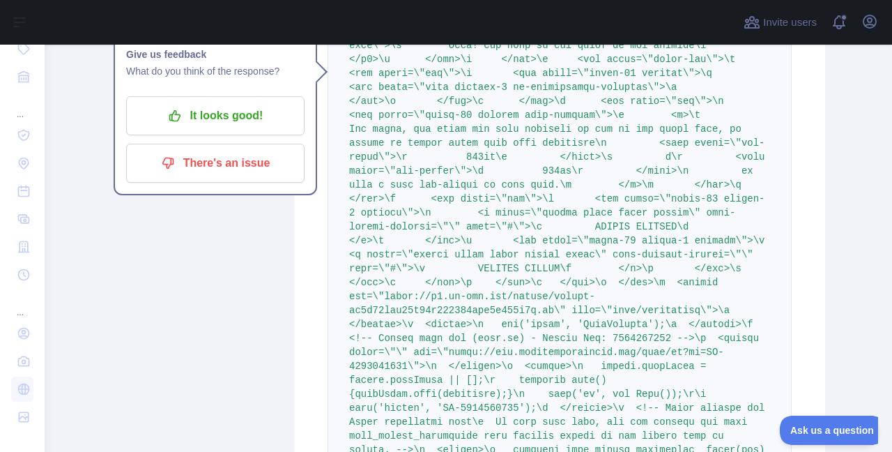
scroll to position [20731, 0]
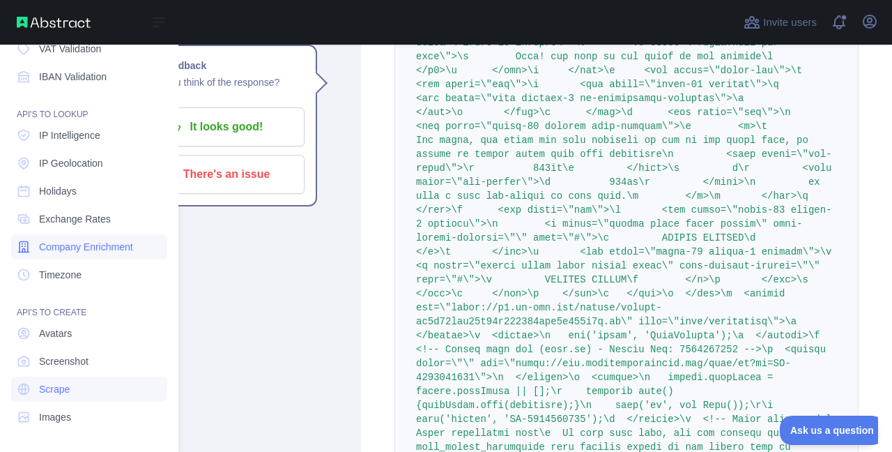
click at [102, 251] on span "Company Enrichment" at bounding box center [86, 247] width 94 height 14
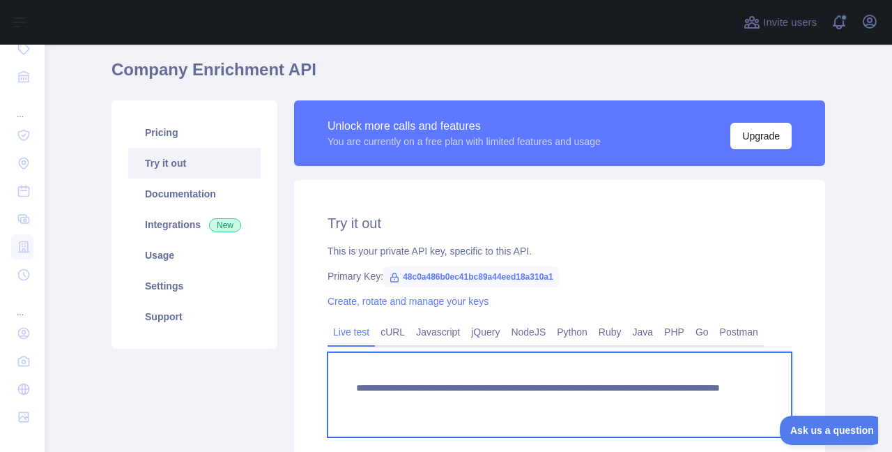
click at [661, 401] on textarea "**********" at bounding box center [560, 394] width 464 height 85
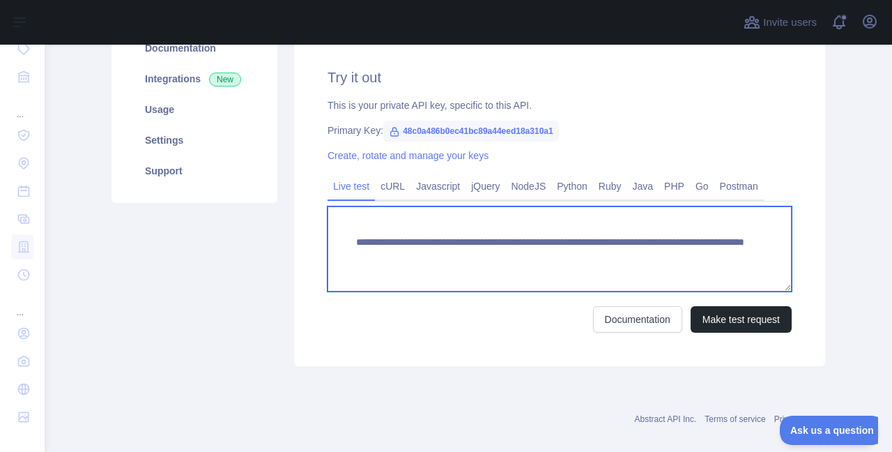
scroll to position [208, 0]
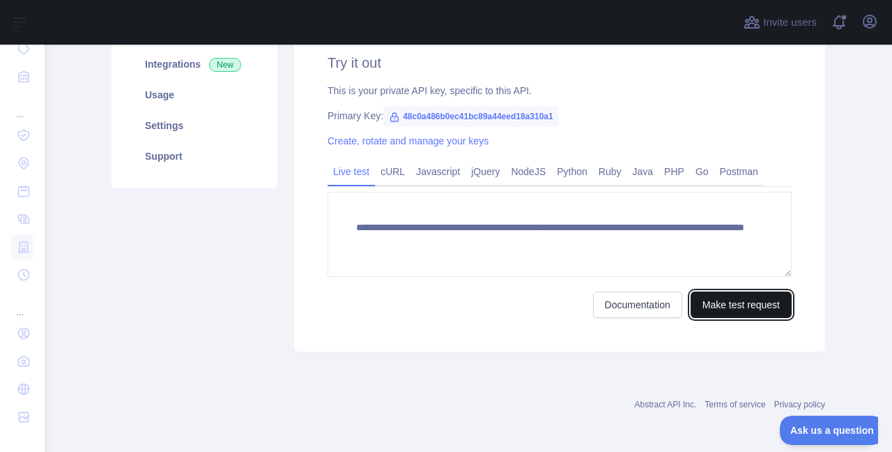
click at [741, 296] on button "Make test request" at bounding box center [741, 304] width 101 height 26
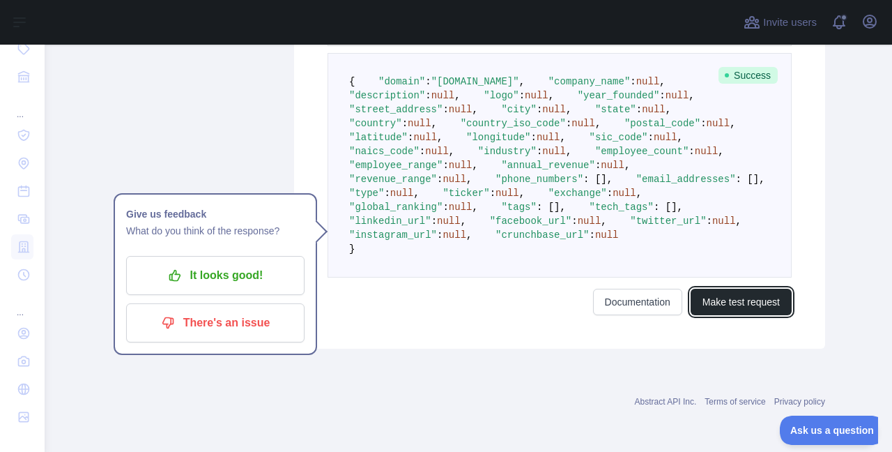
scroll to position [291, 0]
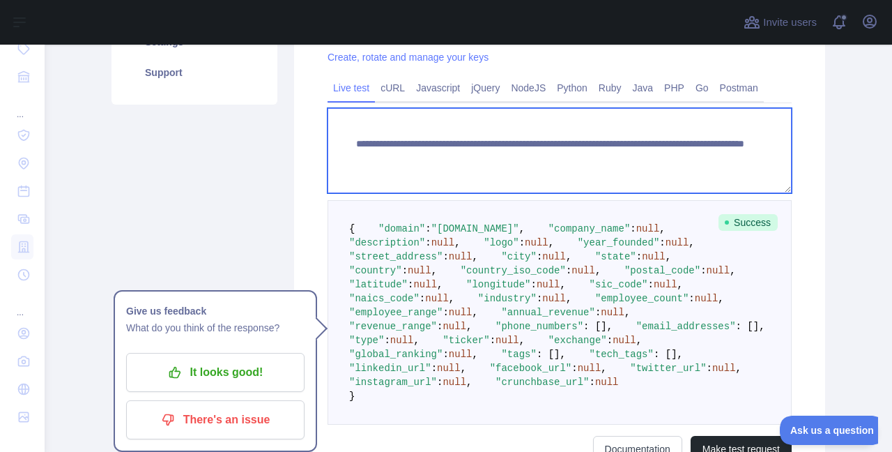
click at [612, 162] on textarea "**********" at bounding box center [560, 150] width 464 height 85
click at [676, 162] on textarea "**********" at bounding box center [560, 150] width 464 height 85
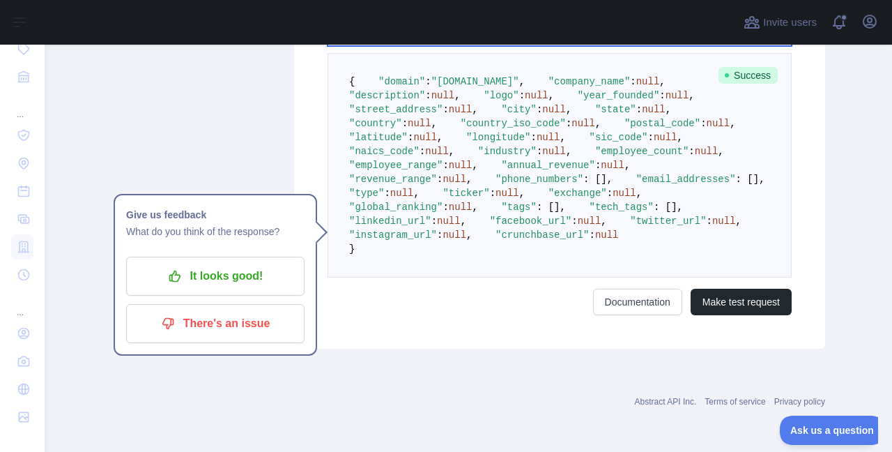
scroll to position [709, 0]
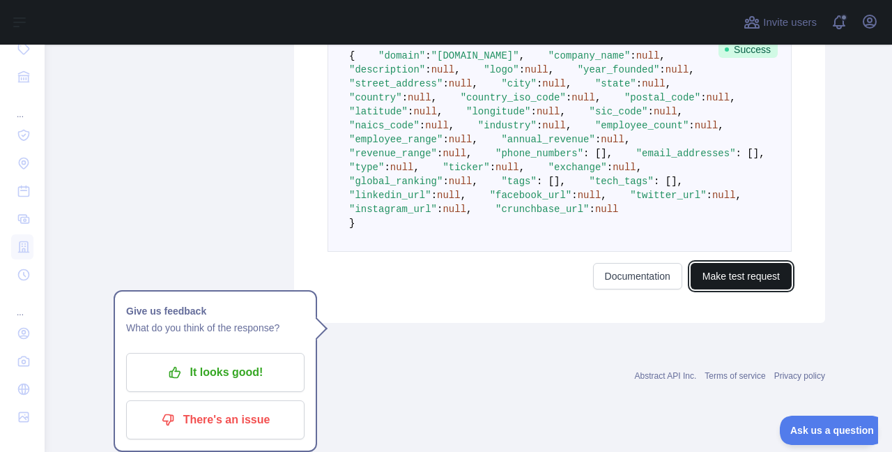
click at [741, 289] on button "Make test request" at bounding box center [741, 276] width 101 height 26
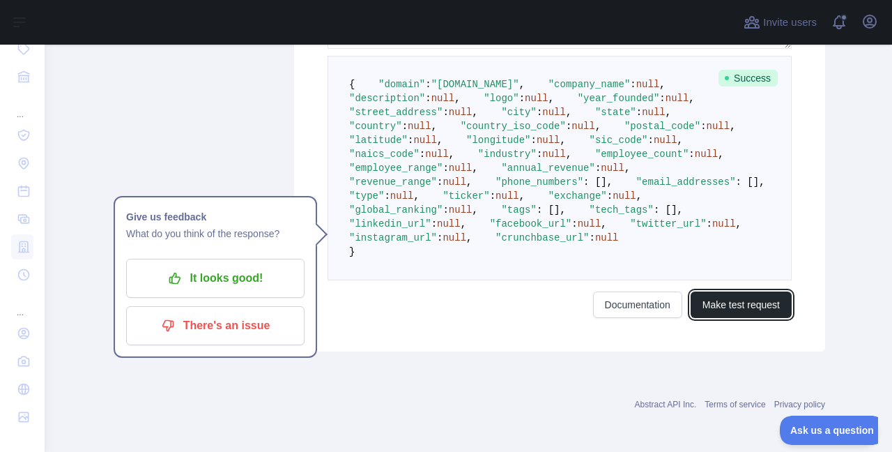
scroll to position [268, 0]
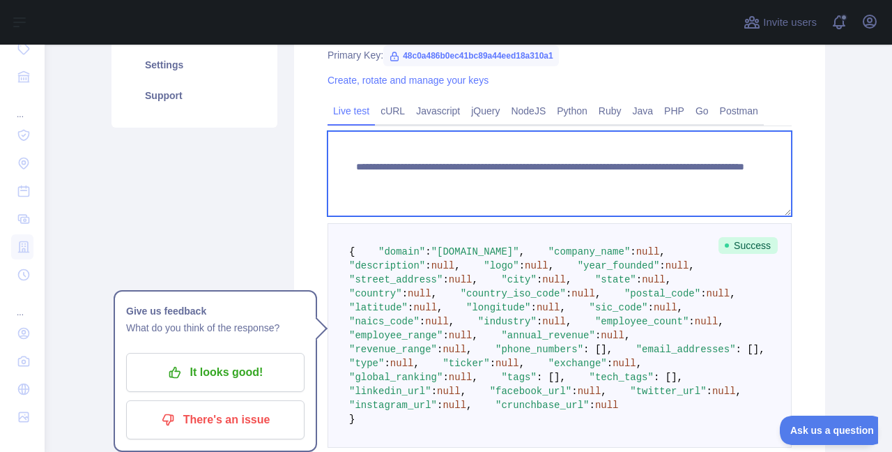
click at [675, 183] on textarea "**********" at bounding box center [560, 173] width 464 height 85
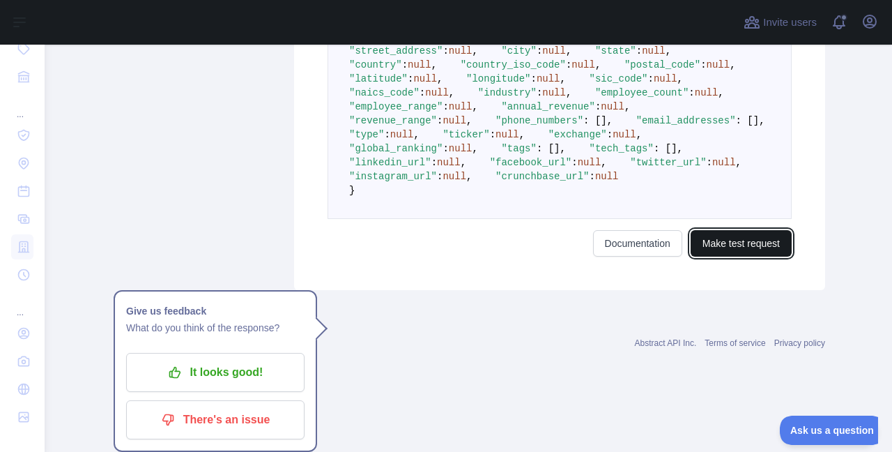
click at [711, 256] on button "Make test request" at bounding box center [741, 243] width 101 height 26
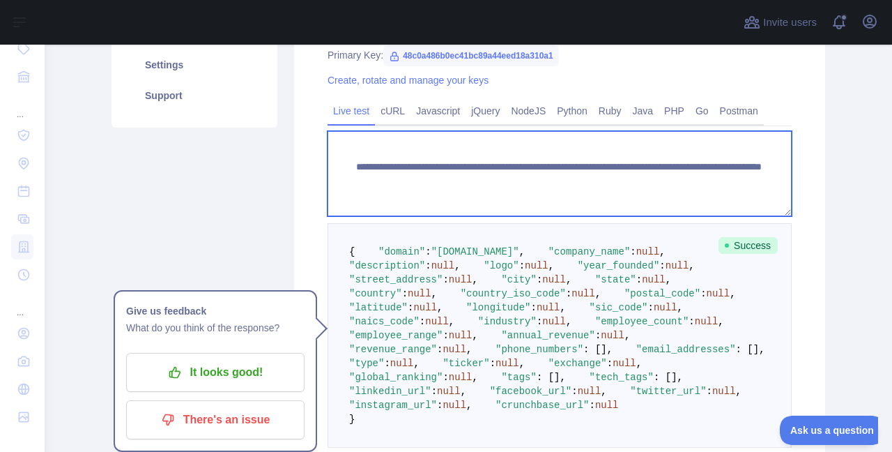
click at [696, 176] on textarea "**********" at bounding box center [560, 173] width 464 height 85
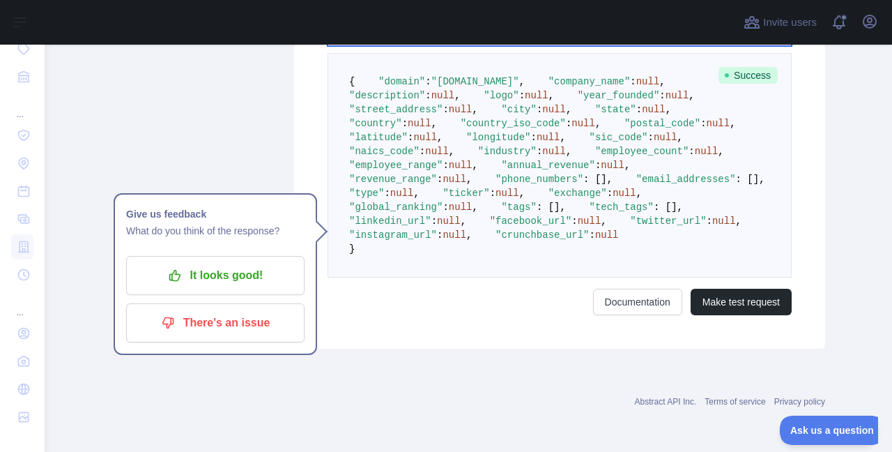
scroll to position [686, 0]
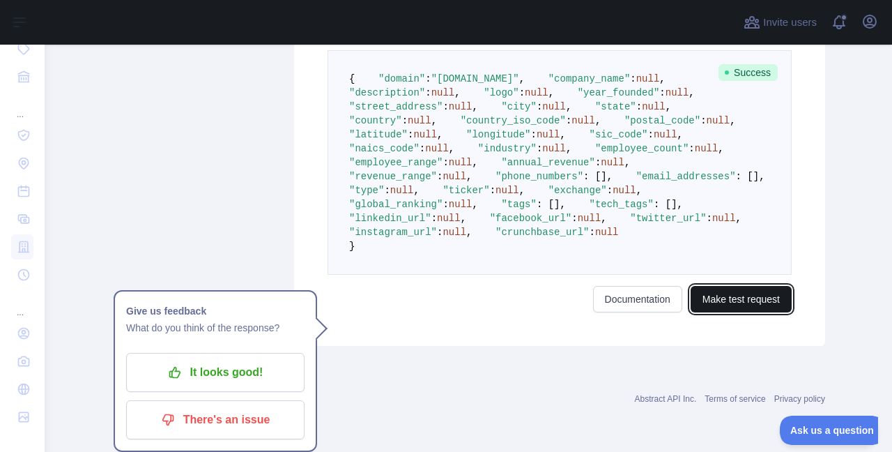
click at [739, 312] on button "Make test request" at bounding box center [741, 299] width 101 height 26
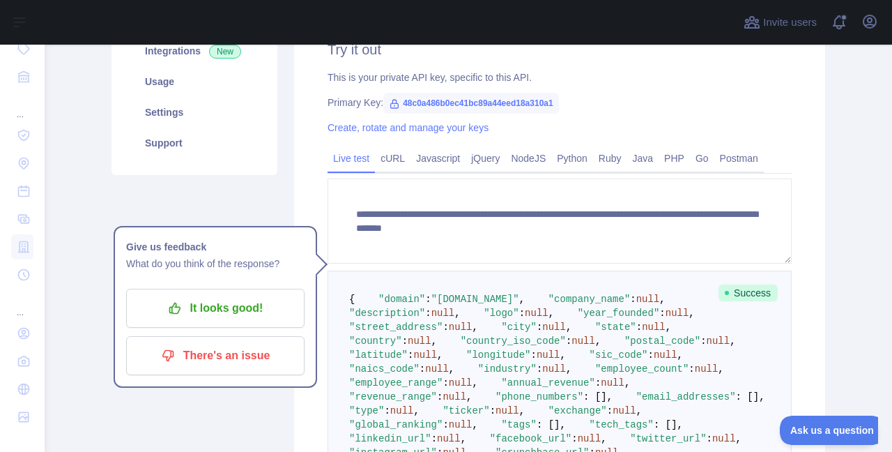
scroll to position [157, 0]
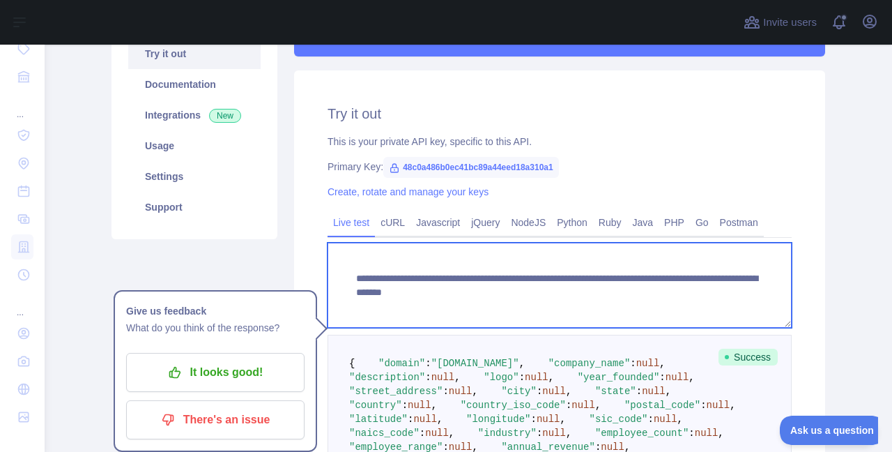
click at [726, 296] on textarea "**********" at bounding box center [560, 285] width 464 height 85
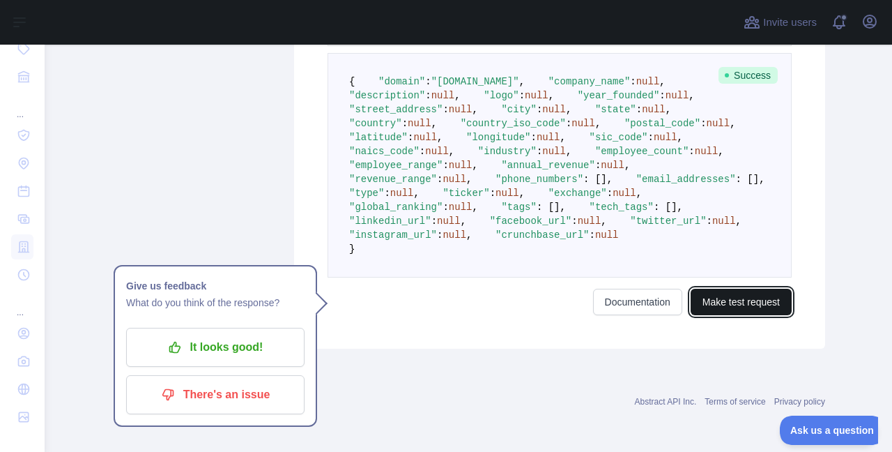
click at [749, 315] on button "Make test request" at bounding box center [741, 302] width 101 height 26
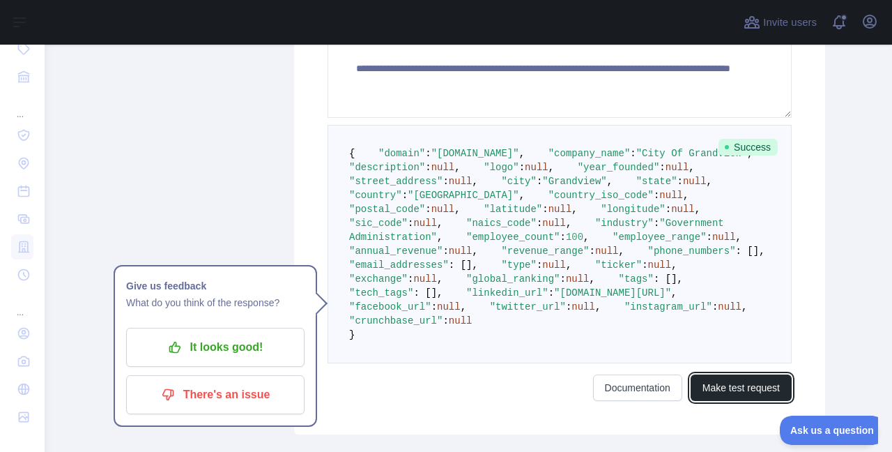
scroll to position [436, 0]
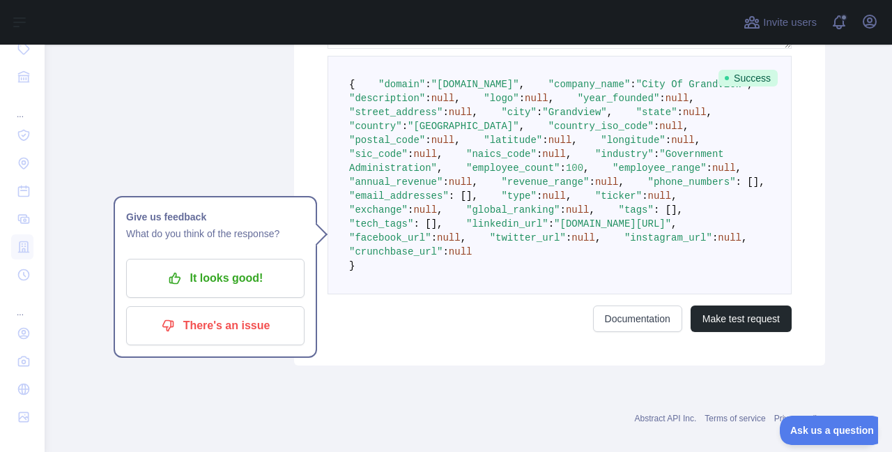
drag, startPoint x: 693, startPoint y: 298, endPoint x: 622, endPoint y: 302, distance: 71.3
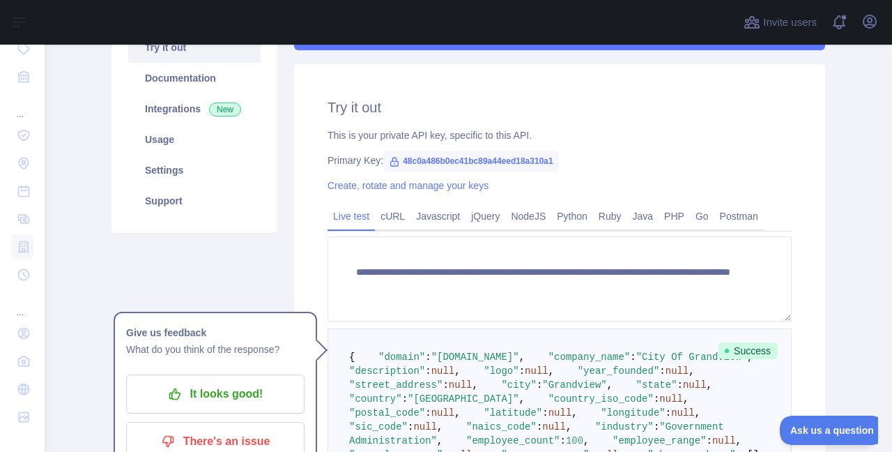
scroll to position [185, 0]
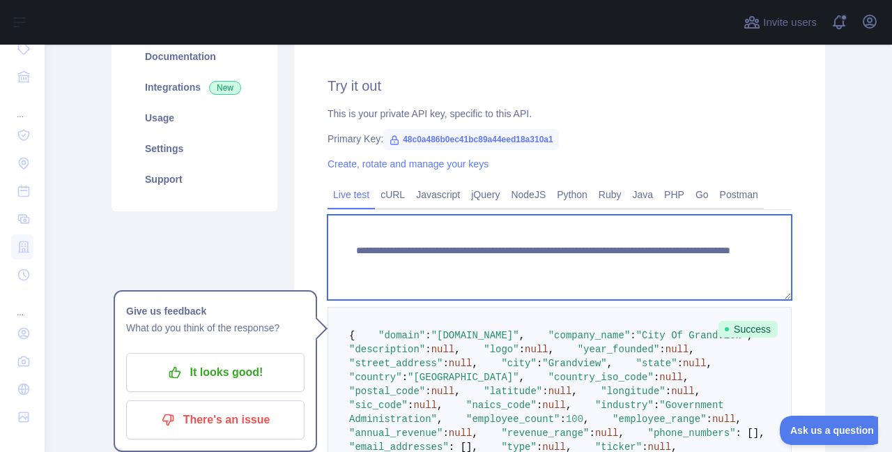
drag, startPoint x: 679, startPoint y: 259, endPoint x: 611, endPoint y: 266, distance: 68.7
click at [611, 266] on textarea "**********" at bounding box center [560, 257] width 464 height 85
paste textarea "**********"
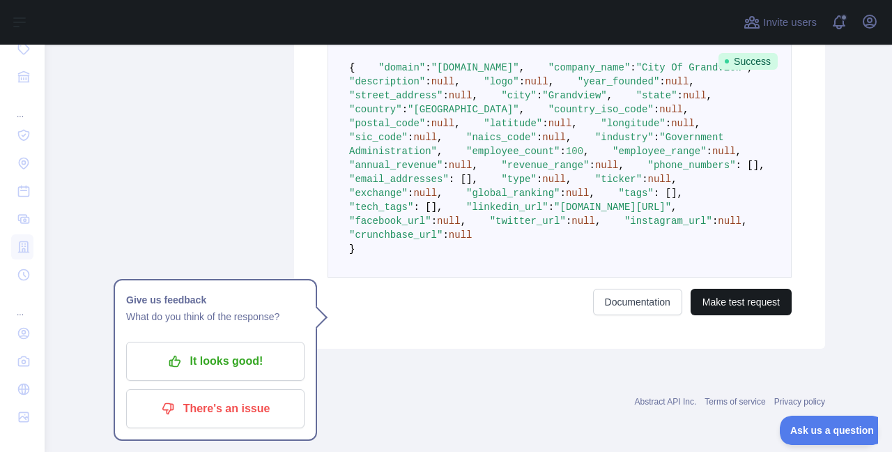
type textarea "**********"
click at [721, 315] on button "Make test request" at bounding box center [741, 302] width 101 height 26
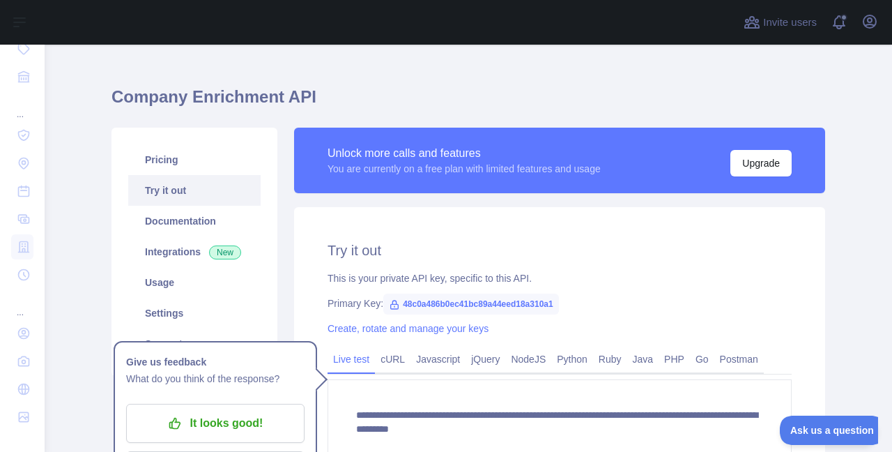
scroll to position [17, 0]
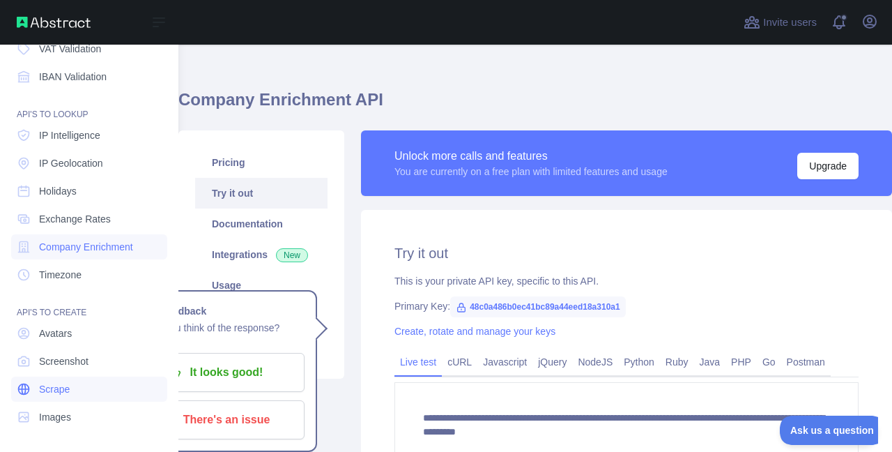
click at [89, 391] on link "Scrape" at bounding box center [89, 388] width 156 height 25
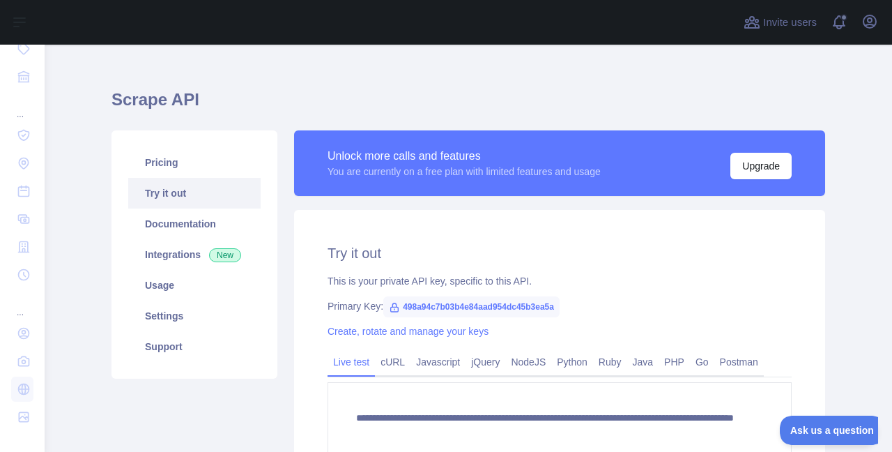
scroll to position [185, 0]
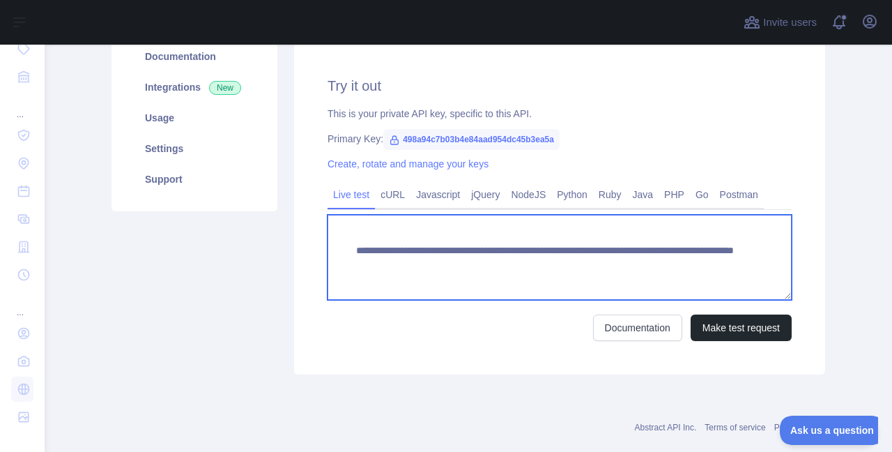
drag, startPoint x: 737, startPoint y: 271, endPoint x: 594, endPoint y: 265, distance: 143.7
click at [594, 265] on textarea "**********" at bounding box center [560, 257] width 464 height 85
paste textarea "**"
type textarea "**********"
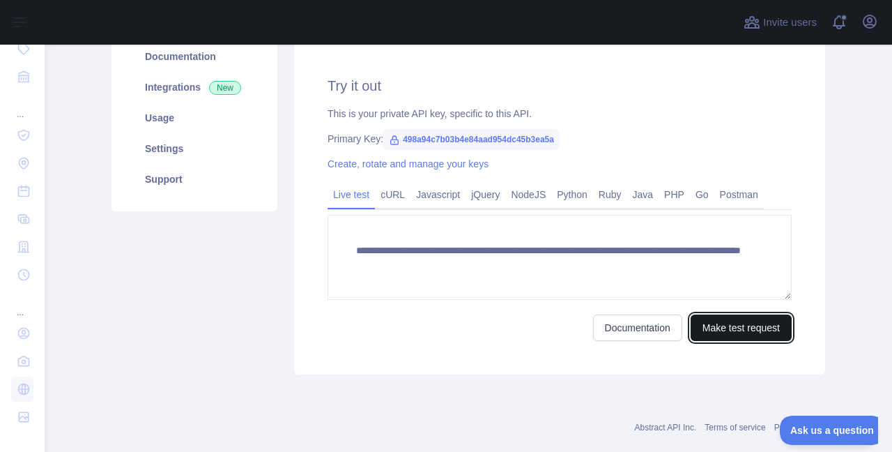
click at [719, 324] on button "Make test request" at bounding box center [741, 327] width 101 height 26
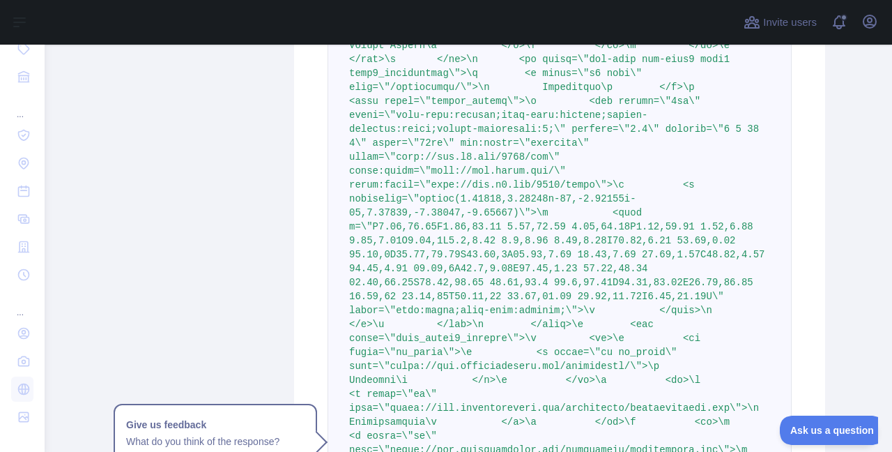
scroll to position [5370, 0]
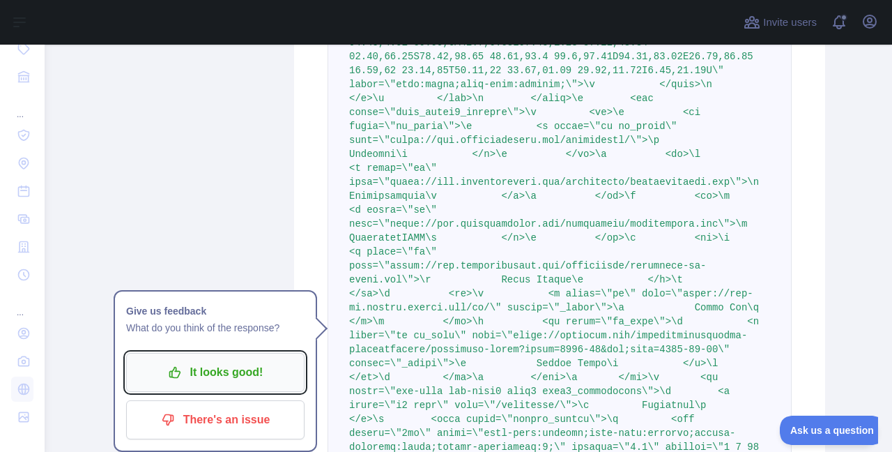
click at [273, 364] on p "It looks good!" at bounding box center [216, 372] width 158 height 24
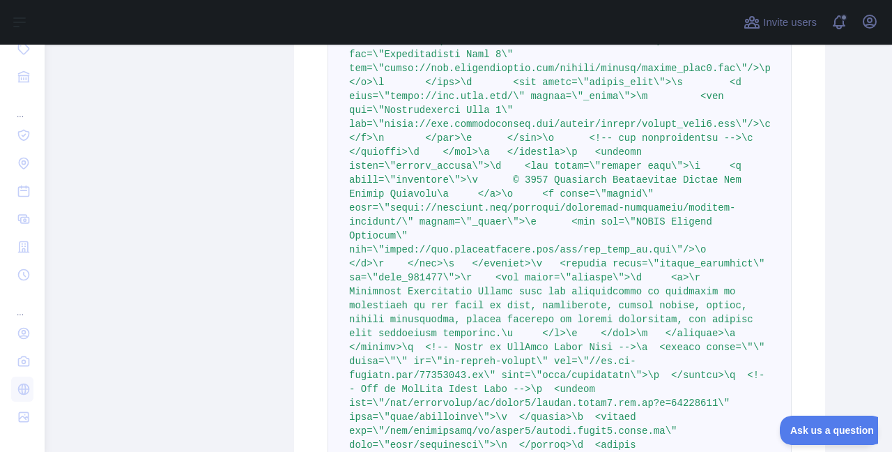
scroll to position [17622, 0]
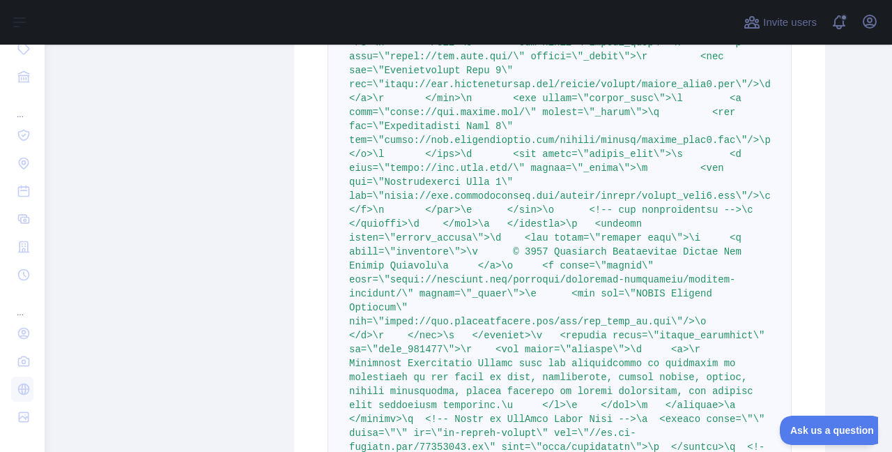
drag, startPoint x: 774, startPoint y: 267, endPoint x: 781, endPoint y: 231, distance: 36.4
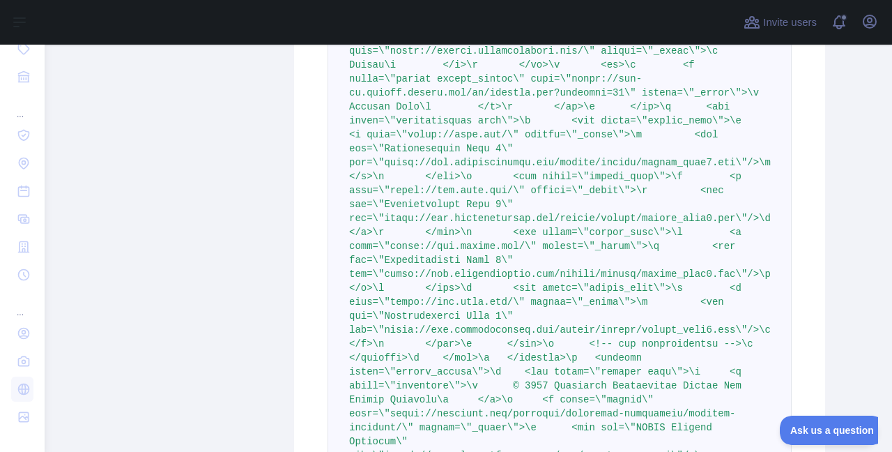
scroll to position [17455, 0]
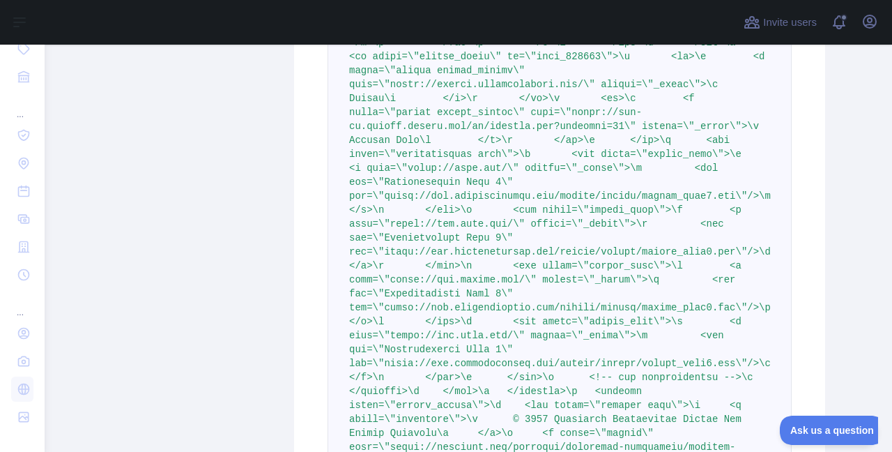
drag, startPoint x: 781, startPoint y: 231, endPoint x: 795, endPoint y: 198, distance: 36.0
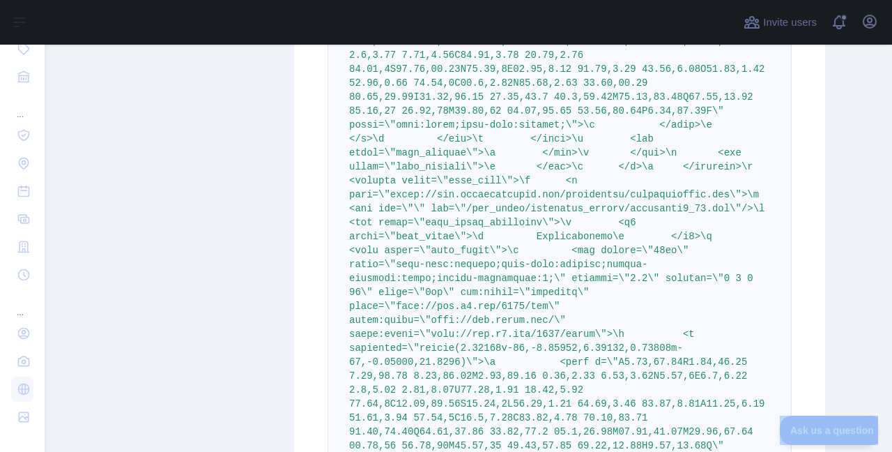
scroll to position [13524, 0]
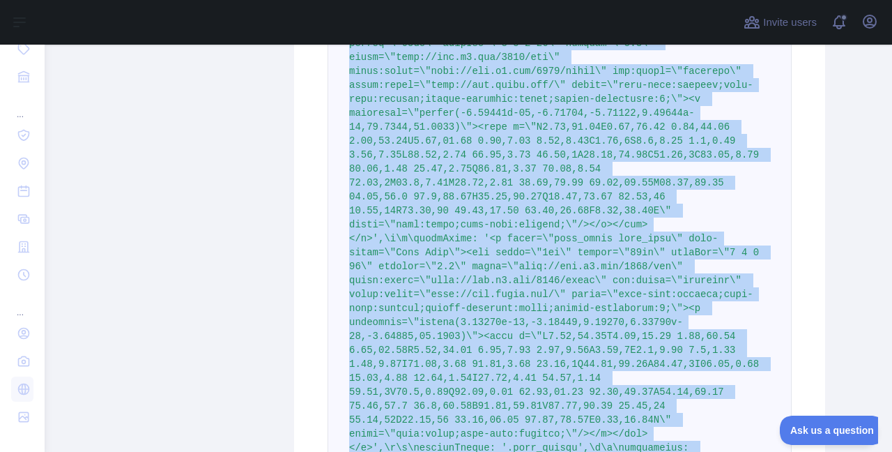
scroll to position [18960, 0]
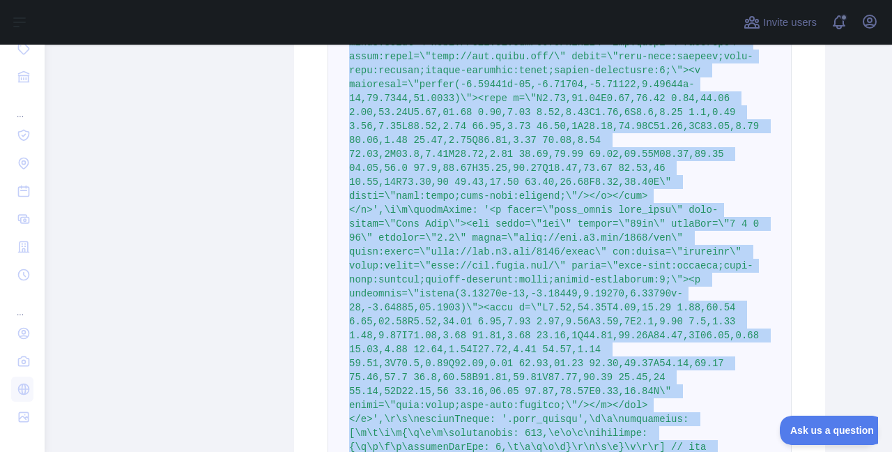
drag, startPoint x: 351, startPoint y: 97, endPoint x: 661, endPoint y: 256, distance: 348.8
copy span ""<!DOCTYPE html>\n<html lang=\"en\">\n <head>\n <link href=\"custom/css/feather…"
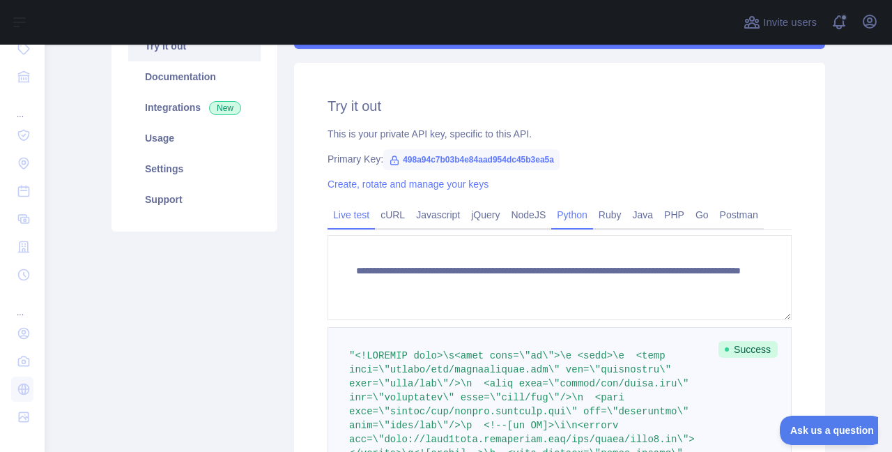
scroll to position [167, 0]
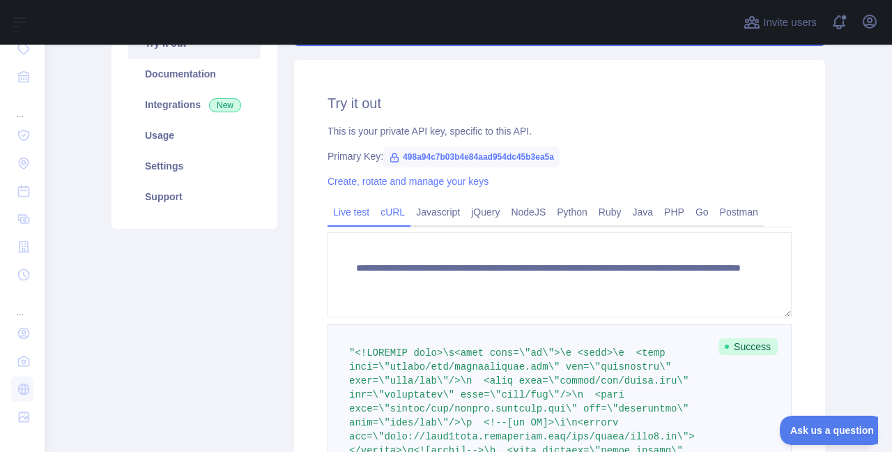
click at [388, 211] on link "cURL" at bounding box center [393, 212] width 36 height 22
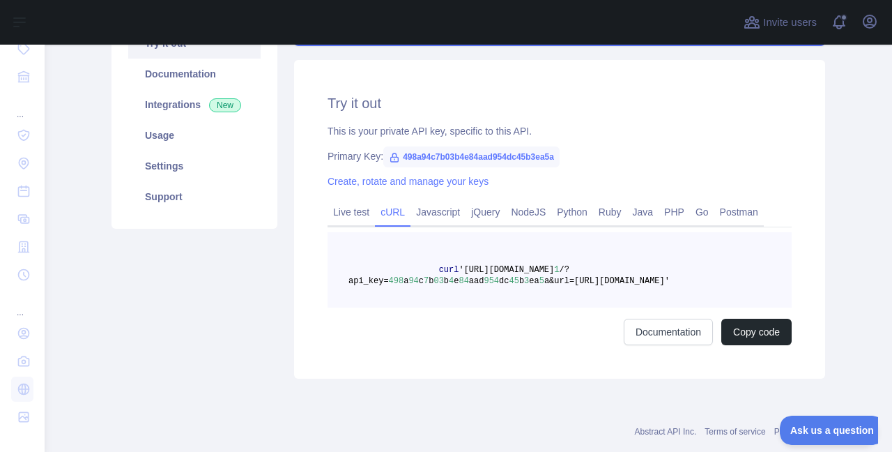
drag, startPoint x: 723, startPoint y: 275, endPoint x: 689, endPoint y: 280, distance: 34.5
click at [689, 280] on pre "curl '[URL][DOMAIN_NAME] 1 /?api_key= 498 a 94 c 7 b 03 b 4 e 84 aad 954 dc 45 …" at bounding box center [560, 269] width 464 height 75
click at [715, 275] on pre "curl '[URL][DOMAIN_NAME] 1 /?api_key= 498 a 94 c 7 b 03 b 4 e 84 aad 954 dc 45 …" at bounding box center [560, 269] width 464 height 75
drag, startPoint x: 718, startPoint y: 276, endPoint x: 613, endPoint y: 282, distance: 104.7
click at [613, 282] on pre "curl '[URL][DOMAIN_NAME] 1 /?api_key= 498 a 94 c 7 b 03 b 4 e 84 aad 954 dc 45 …" at bounding box center [560, 269] width 464 height 75
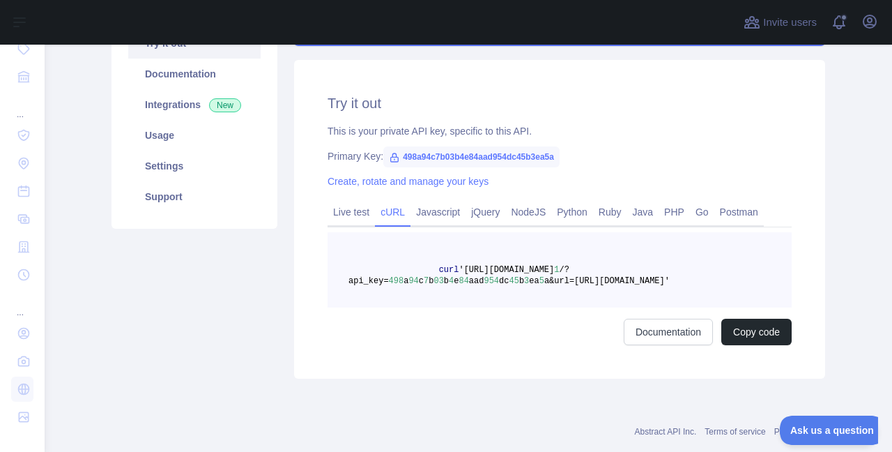
click at [723, 277] on pre "curl '[URL][DOMAIN_NAME] 1 /?api_key= 498 a 94 c 7 b 03 b 4 e 84 aad 954 dc 45 …" at bounding box center [560, 269] width 464 height 75
click at [721, 279] on pre "curl '[URL][DOMAIN_NAME] 1 /?api_key= 498 a 94 c 7 b 03 b 4 e 84 aad 954 dc 45 …" at bounding box center [560, 269] width 464 height 75
click at [720, 279] on pre "curl '[URL][DOMAIN_NAME] 1 /?api_key= 498 a 94 c 7 b 03 b 4 e 84 aad 954 dc 45 …" at bounding box center [560, 269] width 464 height 75
click at [707, 276] on pre "curl '[URL][DOMAIN_NAME] 1 /?api_key= 498 a 94 c 7 b 03 b 4 e 84 aad 954 dc 45 …" at bounding box center [560, 269] width 464 height 75
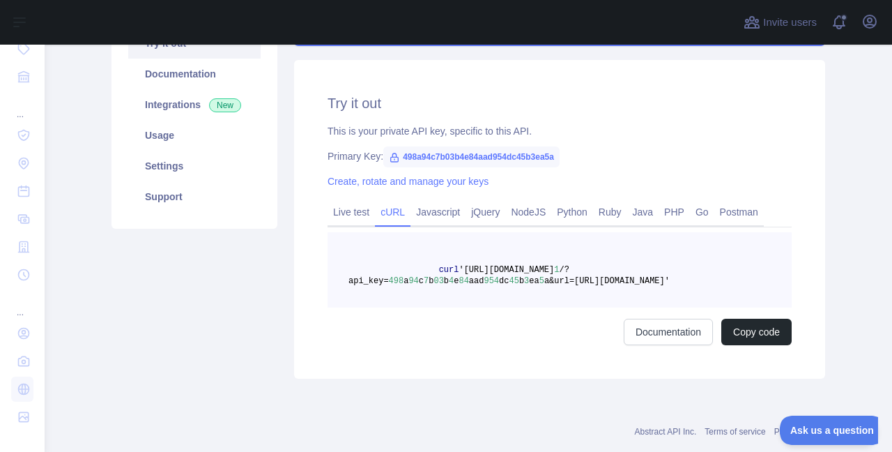
click at [670, 277] on span "a&url=[URL][DOMAIN_NAME]'" at bounding box center [606, 281] width 125 height 10
click at [670, 279] on span "a&url=[URL][DOMAIN_NAME]'" at bounding box center [606, 281] width 125 height 10
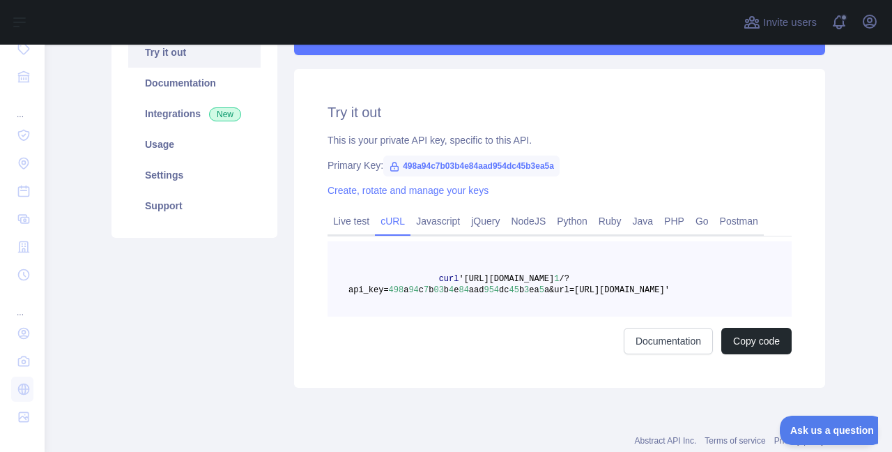
scroll to position [155, 0]
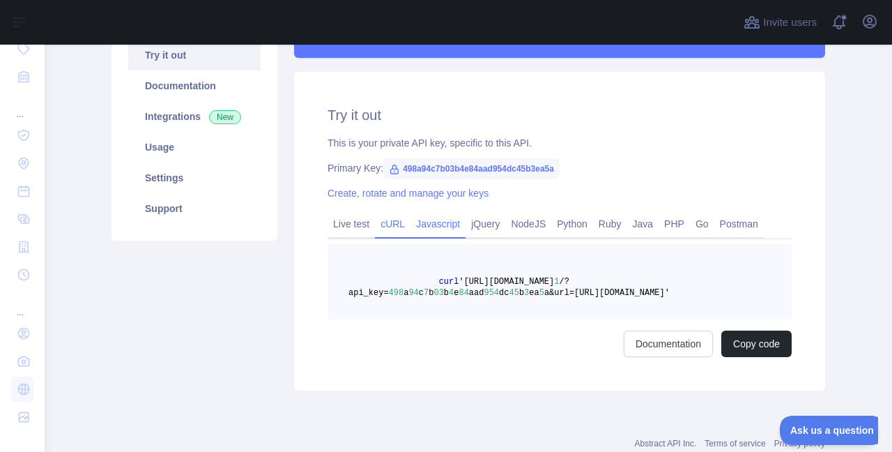
click at [413, 221] on link "Javascript" at bounding box center [438, 224] width 55 height 22
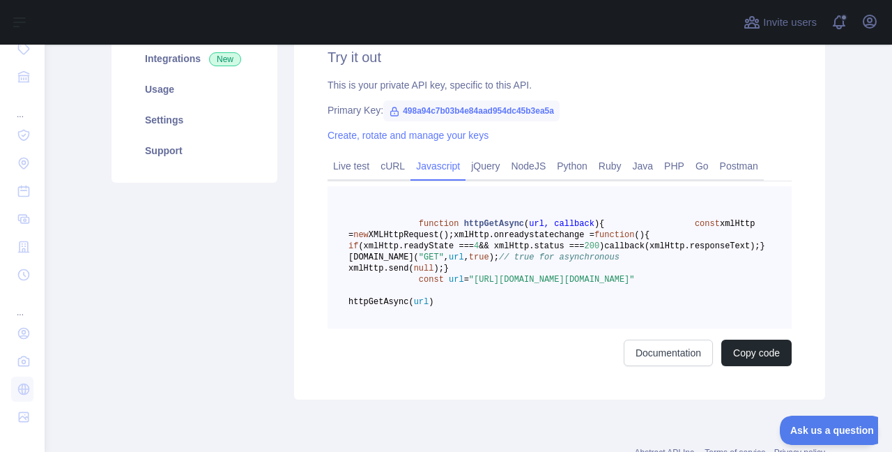
scroll to position [239, 0]
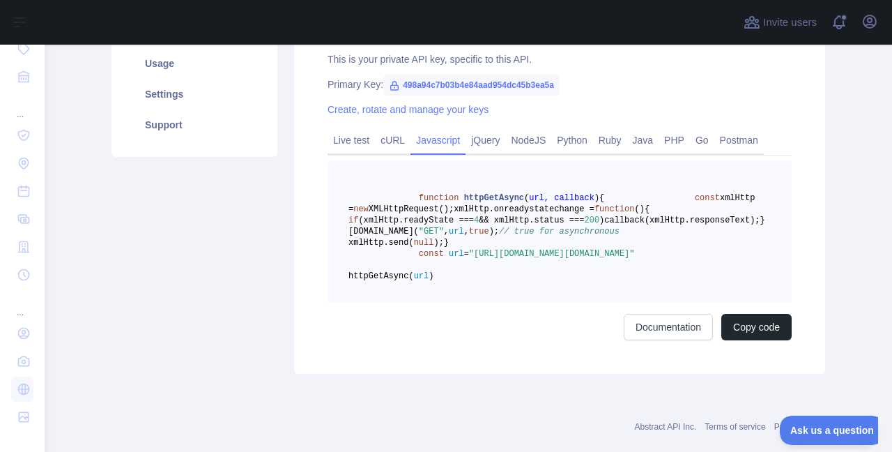
drag, startPoint x: 668, startPoint y: 322, endPoint x: 622, endPoint y: 324, distance: 45.3
click at [622, 259] on span ""[URL][DOMAIN_NAME][DOMAIN_NAME]"" at bounding box center [552, 254] width 166 height 10
click at [633, 259] on span ""[URL][DOMAIN_NAME][DOMAIN_NAME]"" at bounding box center [552, 254] width 166 height 10
click at [661, 302] on pre "function httpGetAsync ( url, callback ) { const xmlHttp = new XMLHttpRequest();…" at bounding box center [560, 231] width 464 height 142
click at [635, 259] on span ""[URL][DOMAIN_NAME][DOMAIN_NAME]"" at bounding box center [552, 254] width 166 height 10
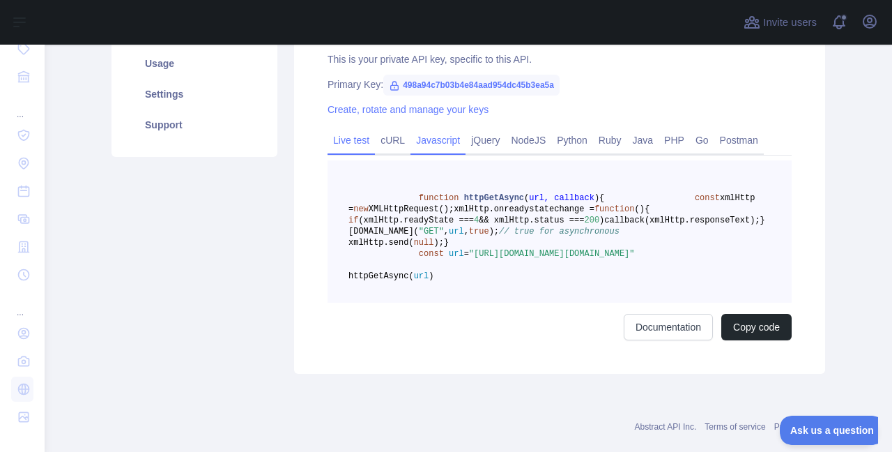
click at [337, 137] on link "Live test" at bounding box center [351, 140] width 47 height 22
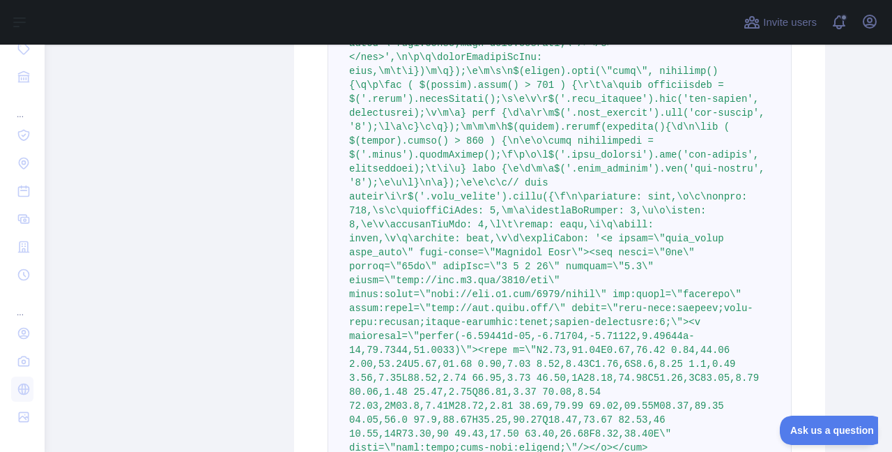
scroll to position [18960, 0]
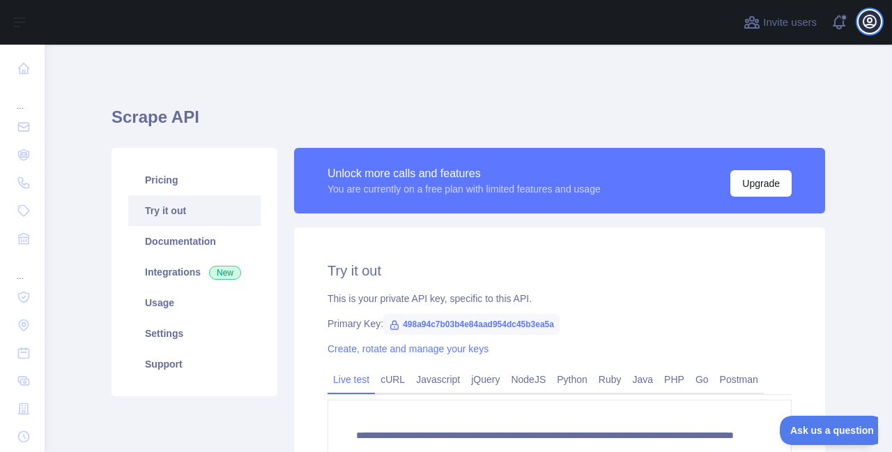
click at [869, 24] on icon "button" at bounding box center [869, 21] width 17 height 17
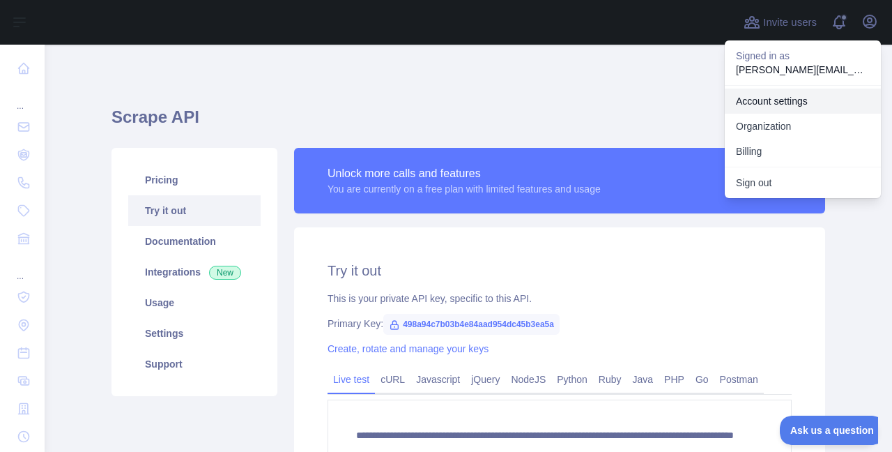
click at [774, 95] on link "Account settings" at bounding box center [803, 101] width 156 height 25
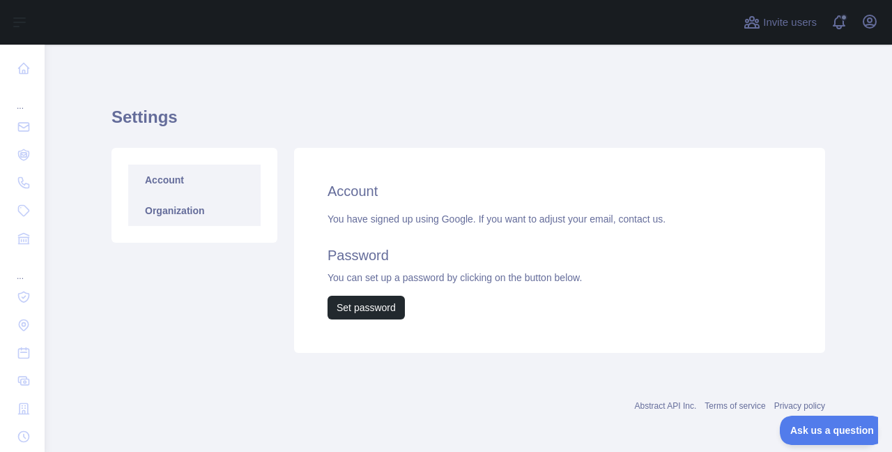
click at [174, 212] on link "Organization" at bounding box center [194, 210] width 132 height 31
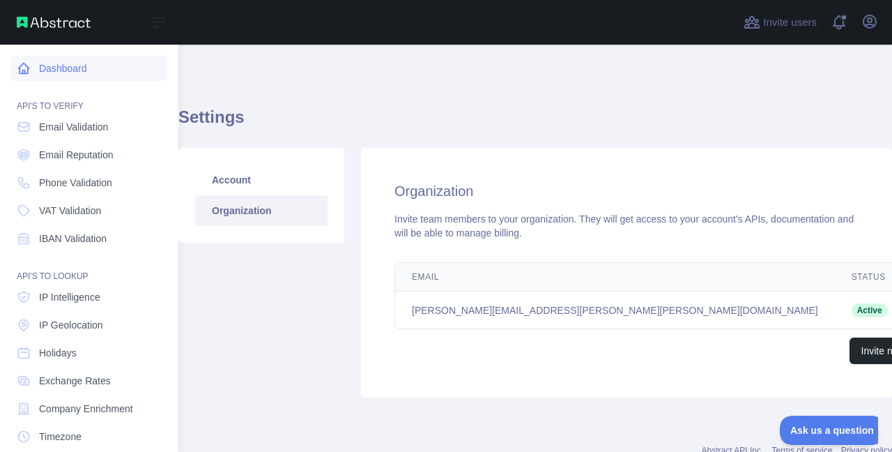
click at [70, 72] on link "Dashboard" at bounding box center [89, 68] width 156 height 25
